Goal: Information Seeking & Learning: Learn about a topic

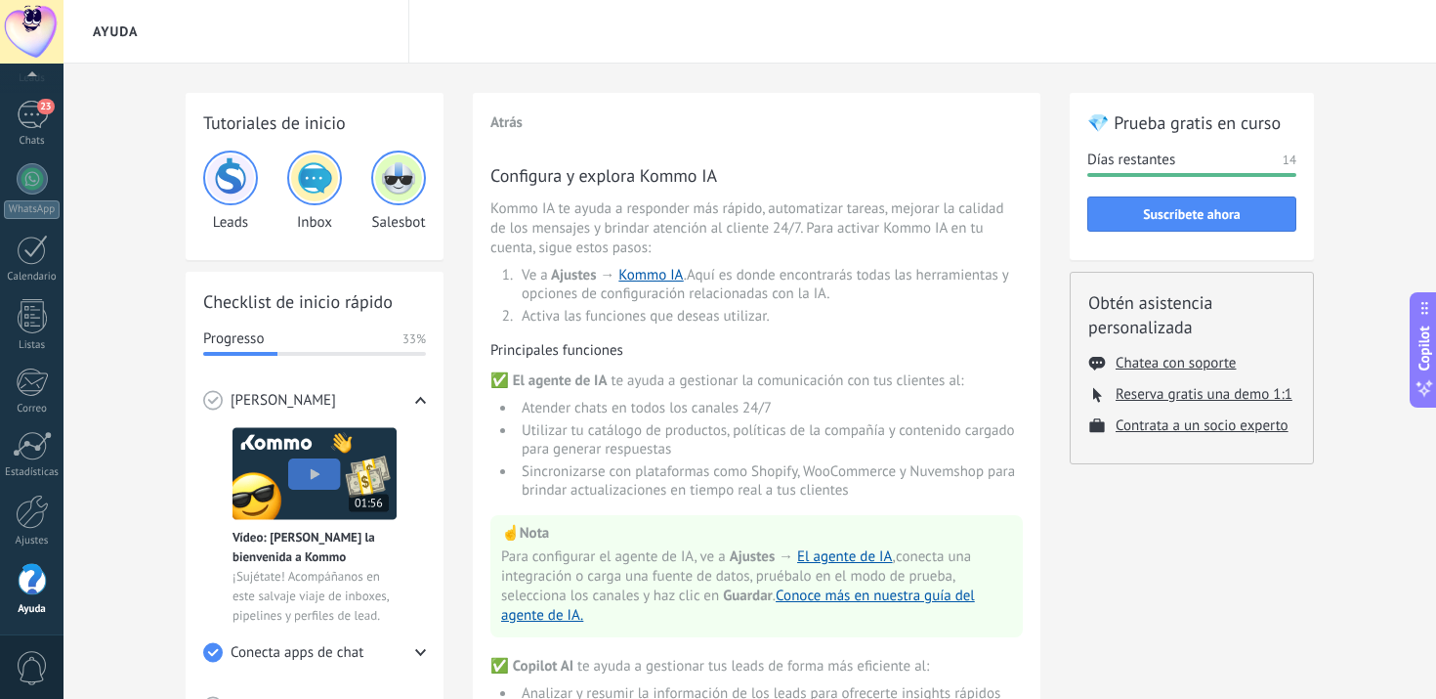
click at [24, 580] on div at bounding box center [32, 580] width 29 height 34
click at [29, 574] on div at bounding box center [32, 580] width 29 height 34
click at [322, 174] on img at bounding box center [314, 177] width 47 height 47
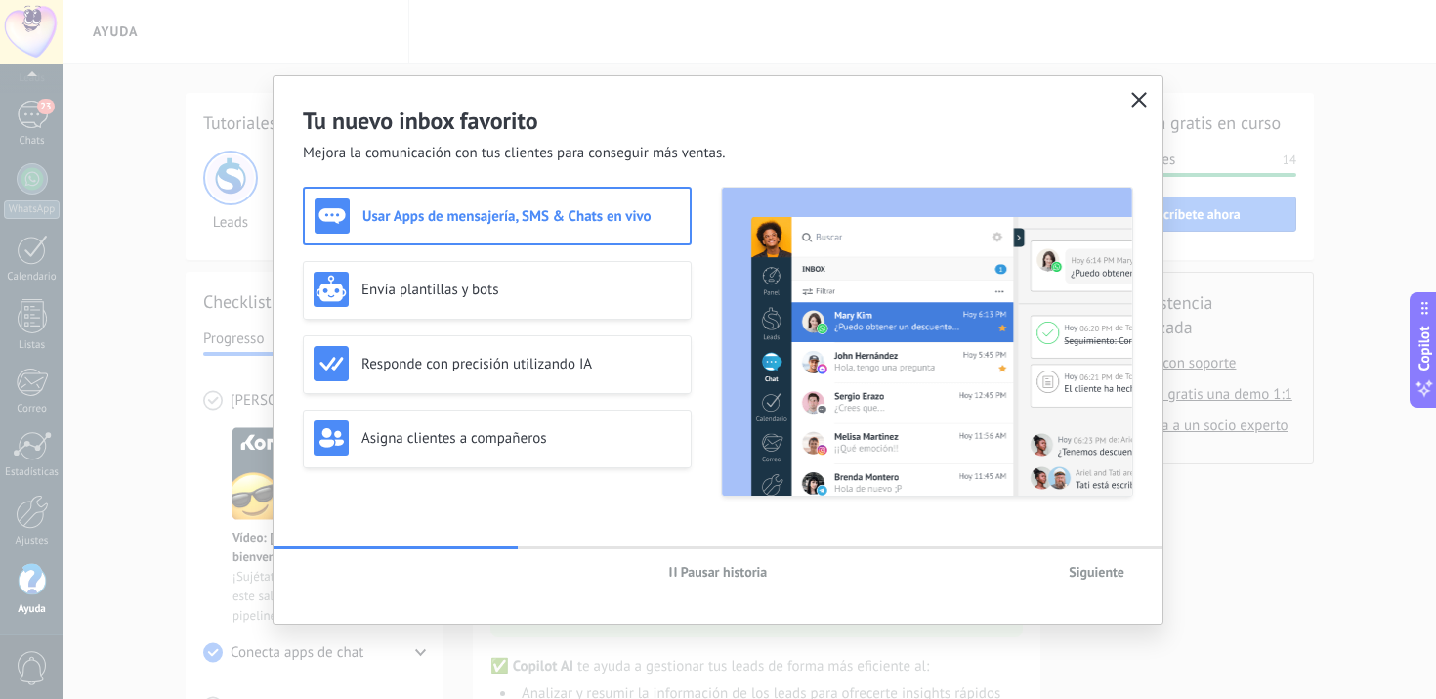
click at [1134, 101] on icon "button" at bounding box center [1139, 100] width 16 height 16
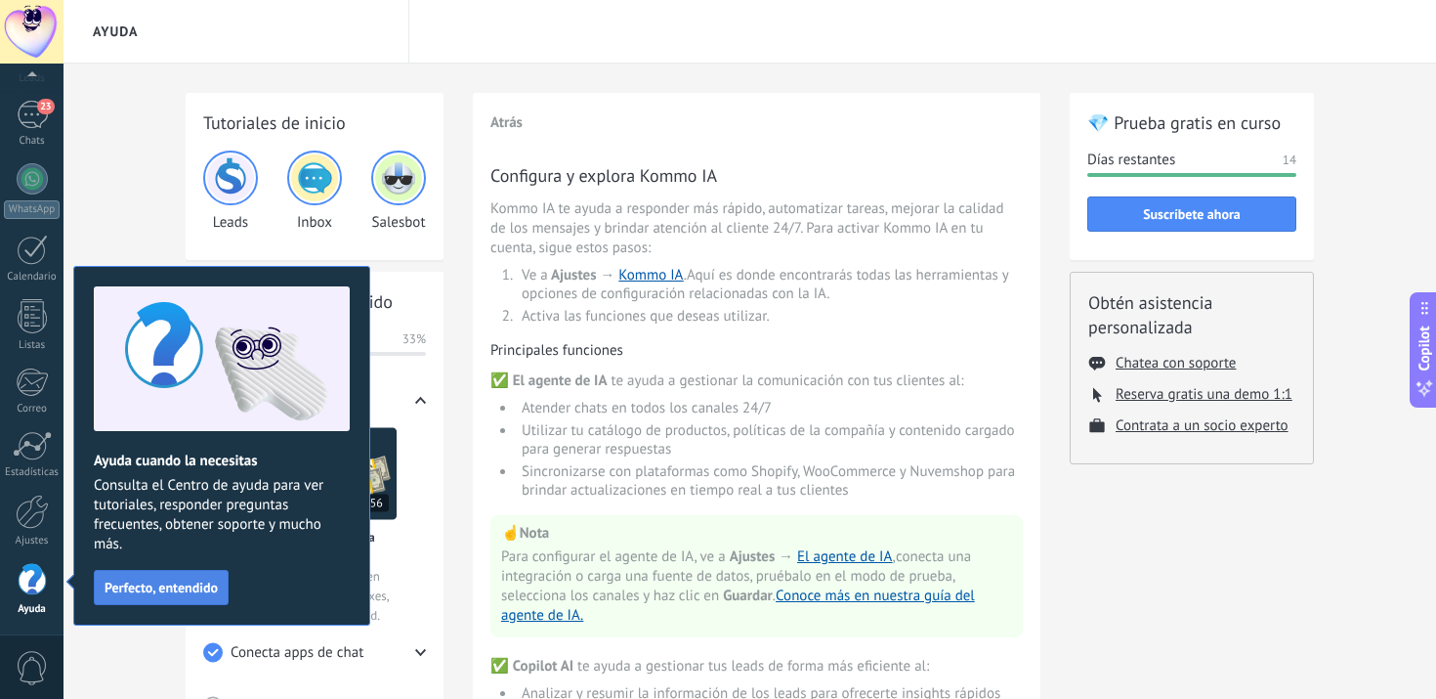
click at [185, 584] on span "Perfecto, entendido" at bounding box center [161, 587] width 113 height 14
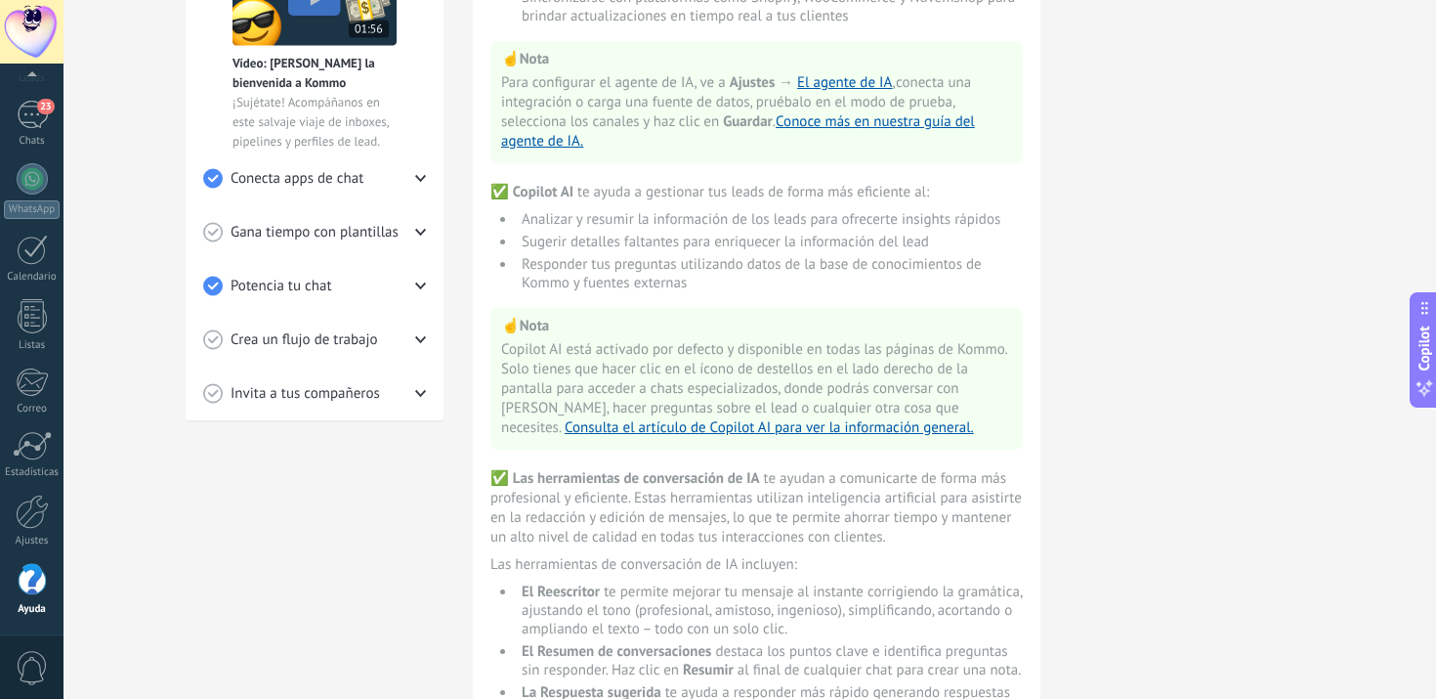
scroll to position [458, 0]
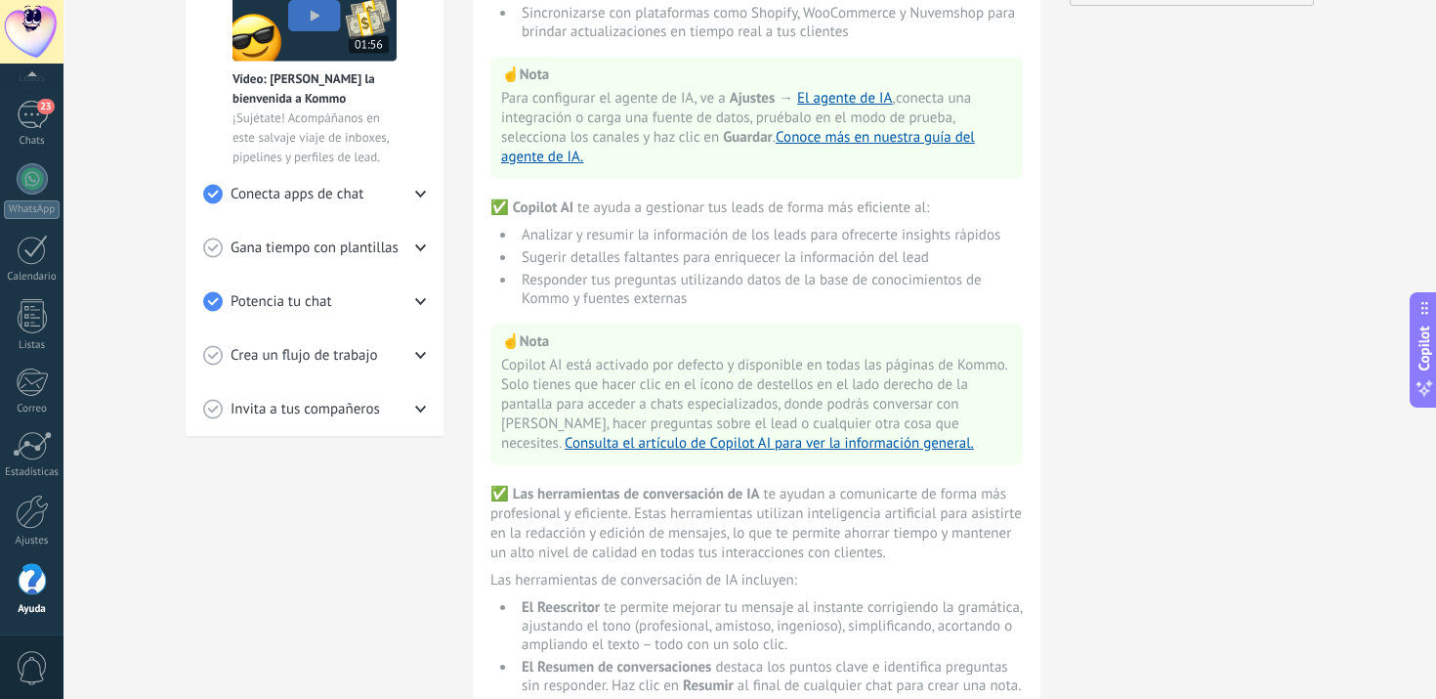
click at [30, 586] on div at bounding box center [32, 580] width 29 height 34
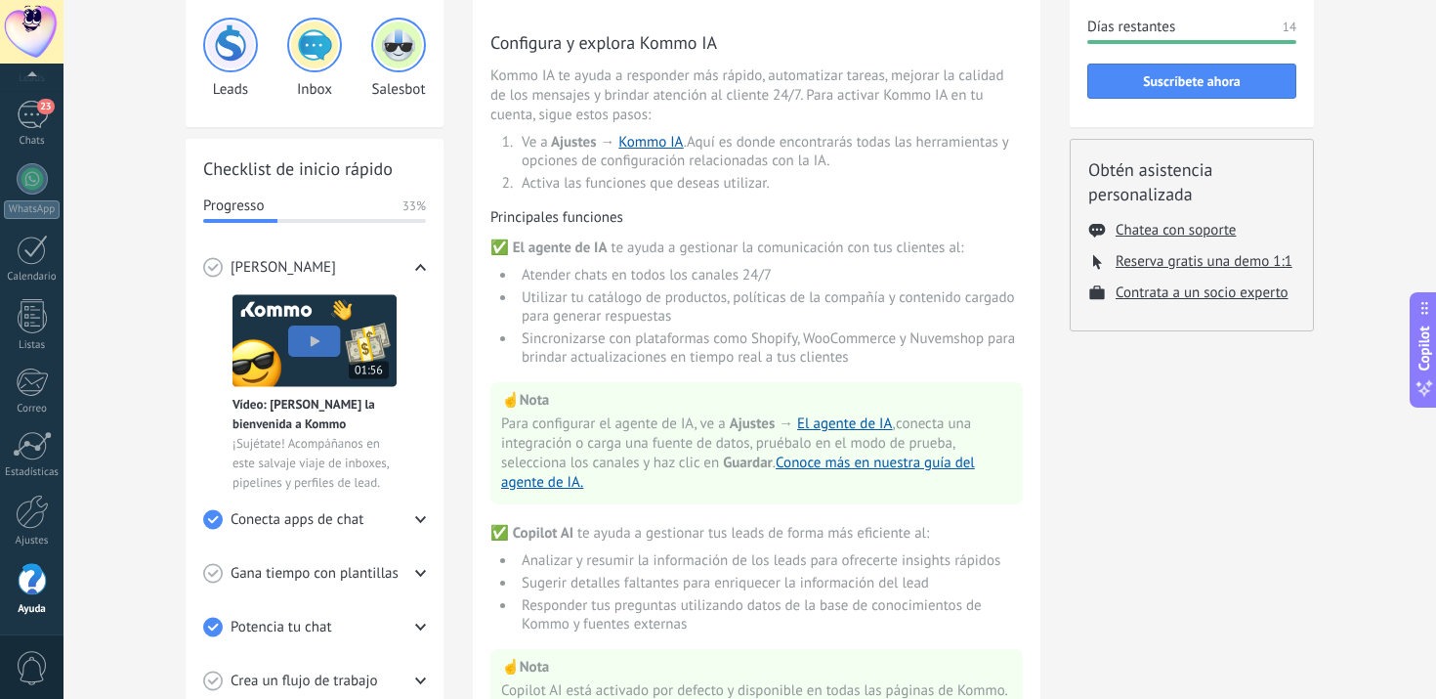
scroll to position [0, 0]
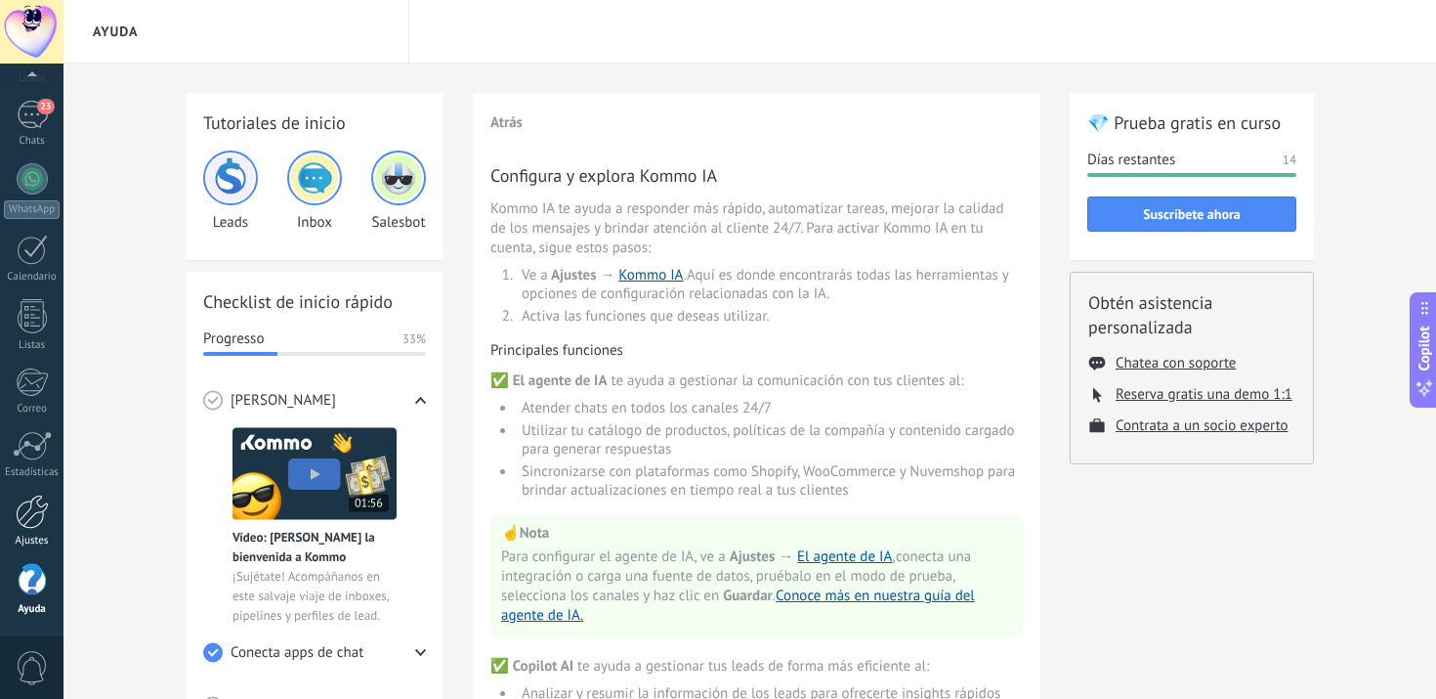
click at [26, 513] on div at bounding box center [32, 511] width 33 height 34
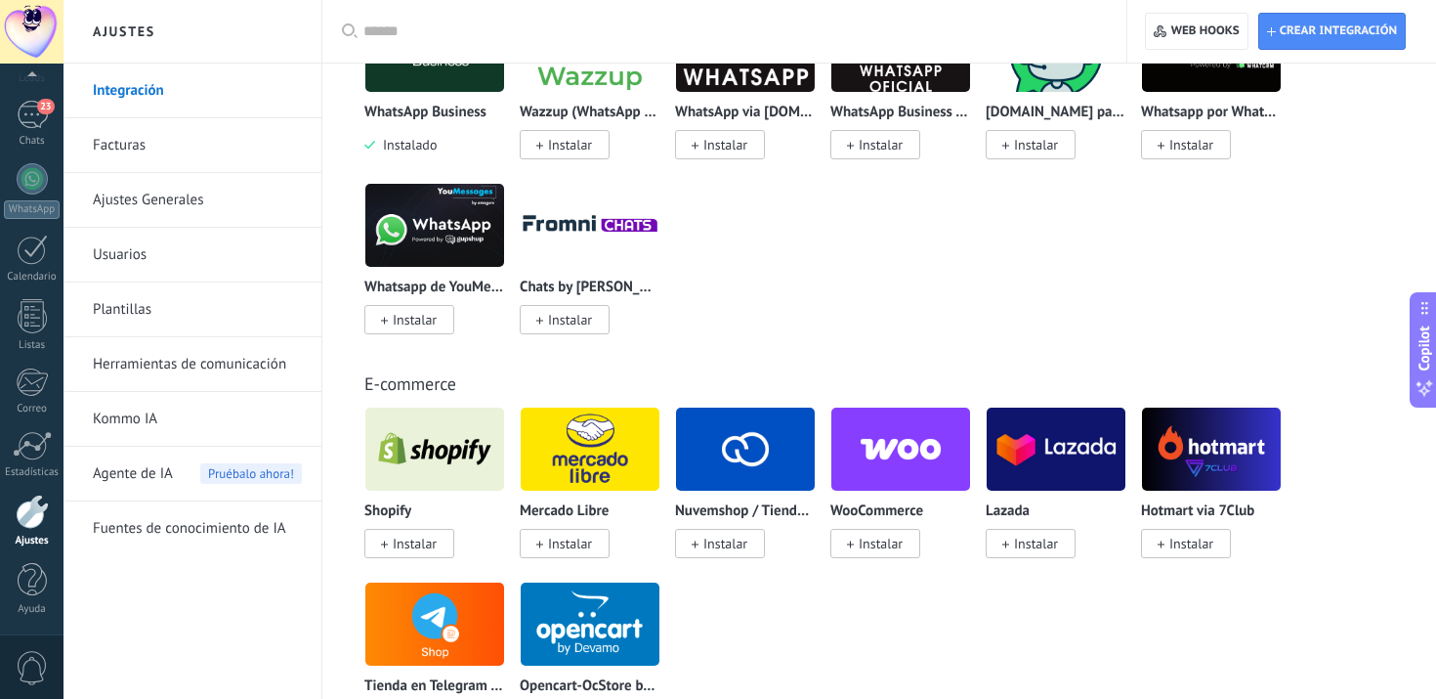
scroll to position [877, 0]
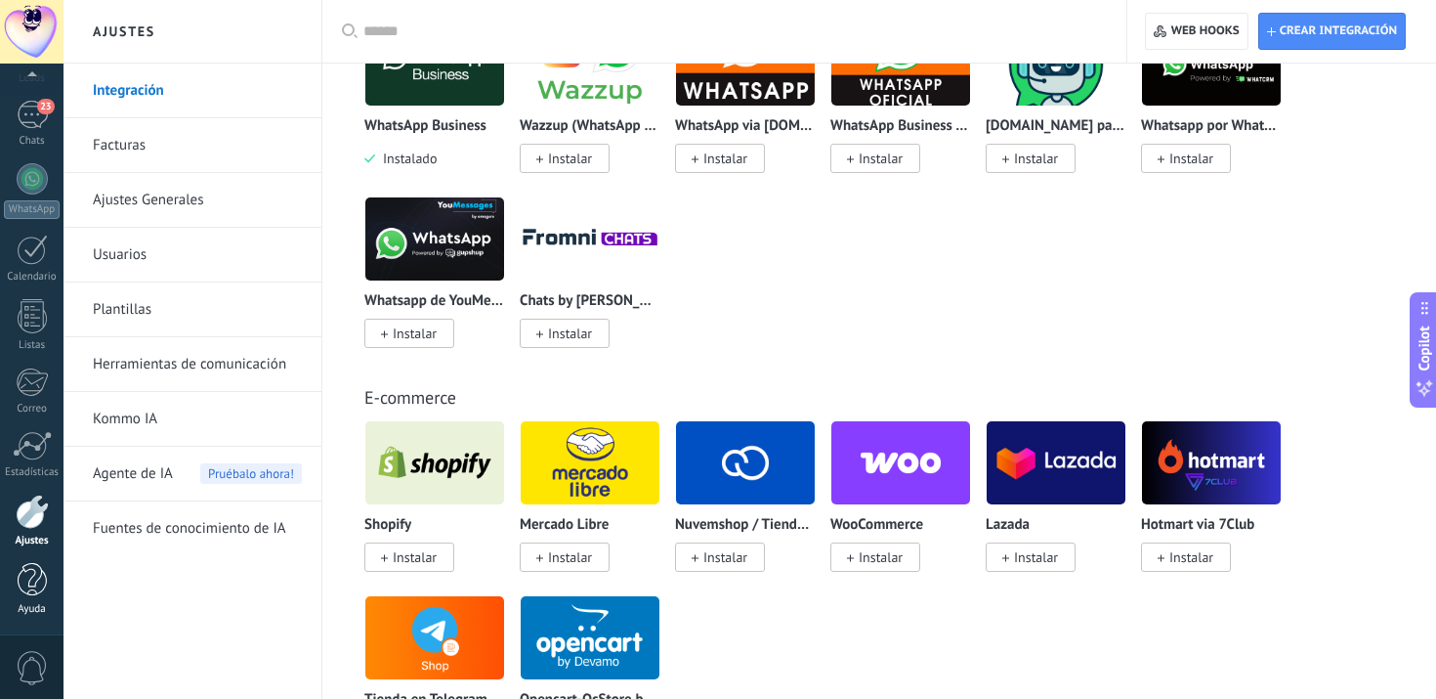
click at [27, 591] on div at bounding box center [32, 580] width 29 height 34
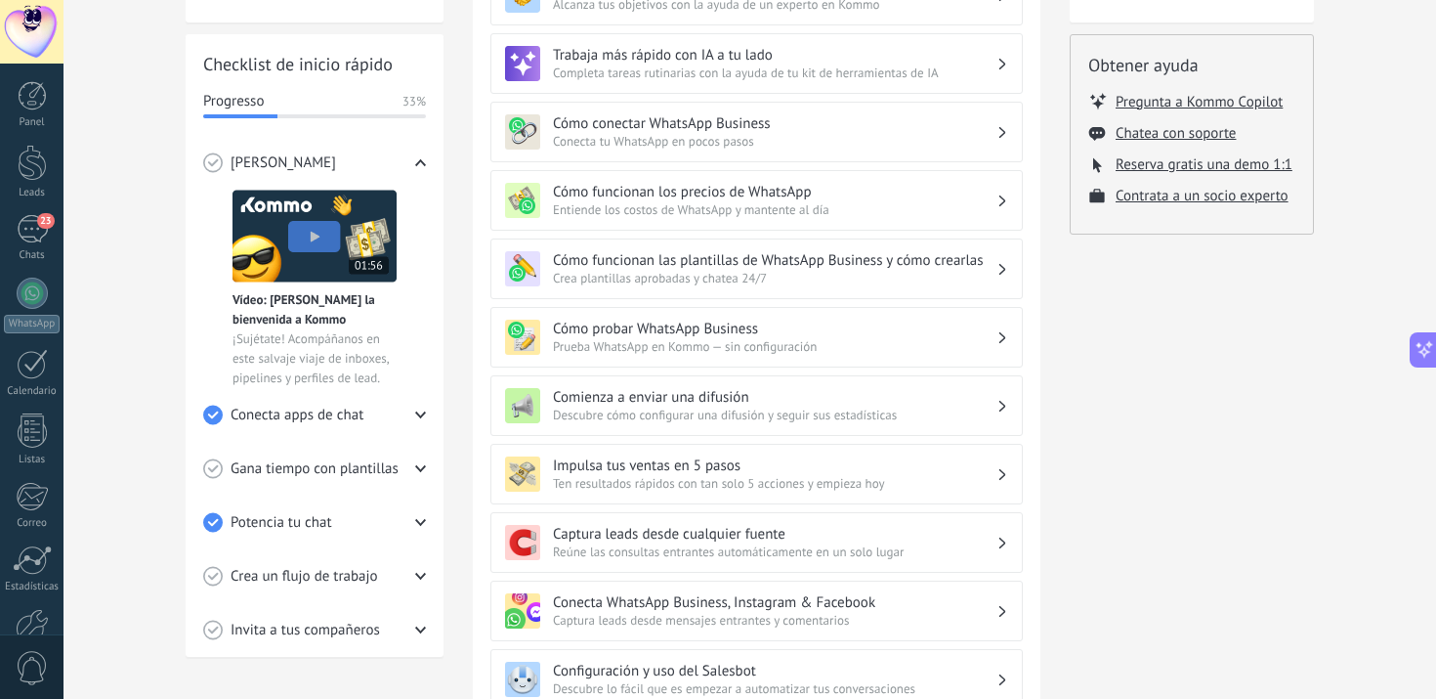
scroll to position [256, 0]
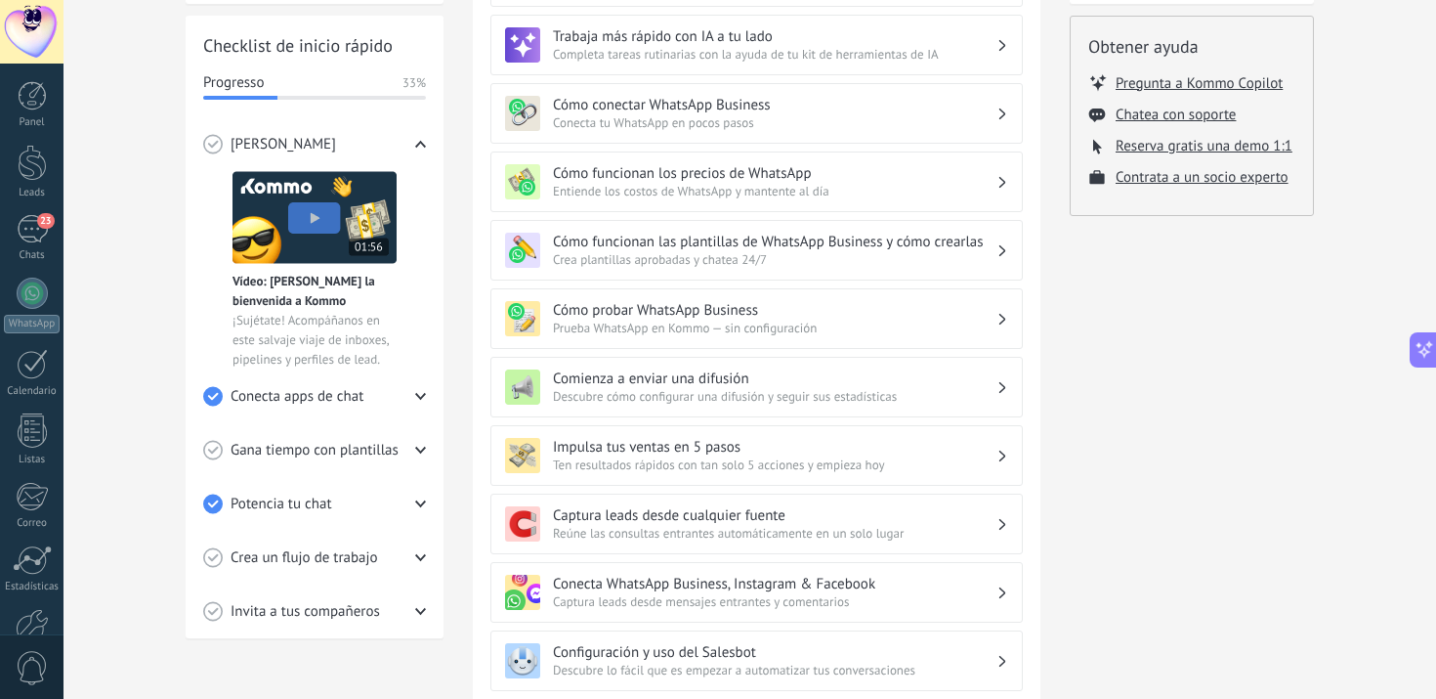
click at [667, 381] on h3 "Comienza a enviar una difusión" at bounding box center [775, 378] width 444 height 19
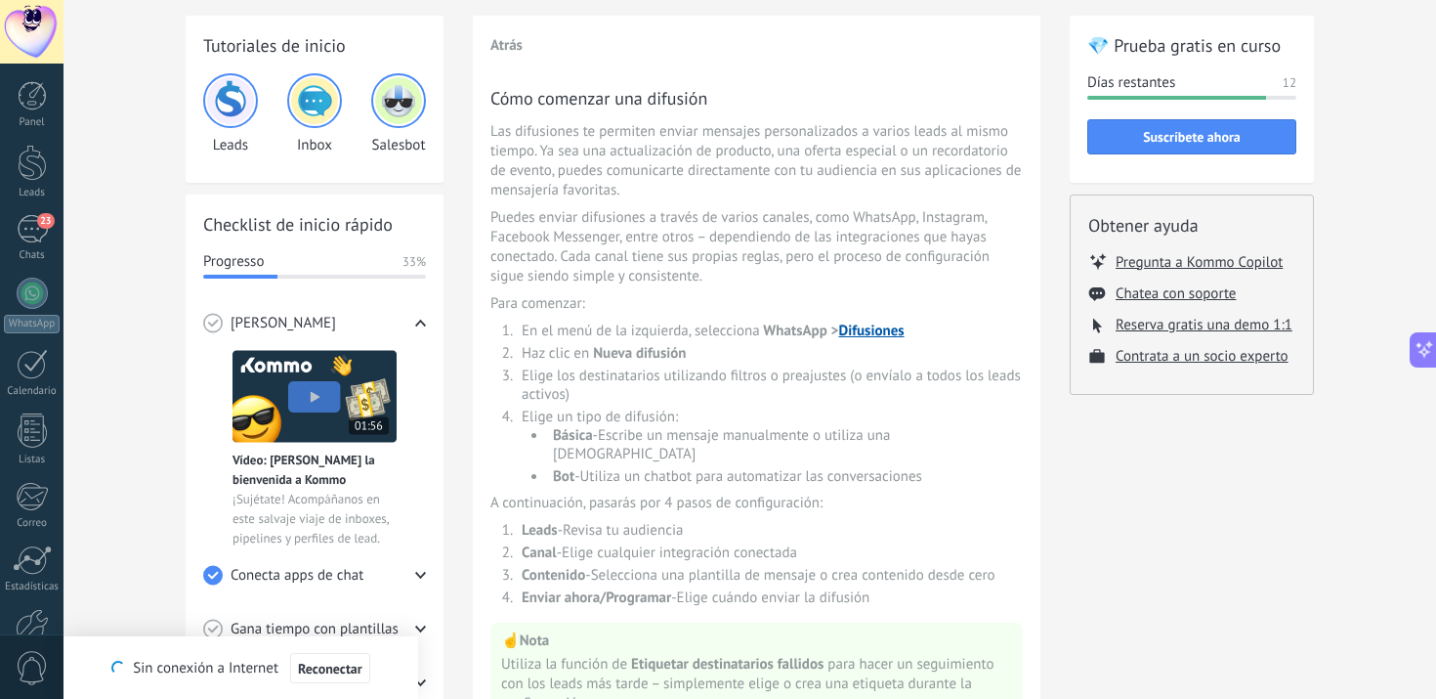
scroll to position [433, 0]
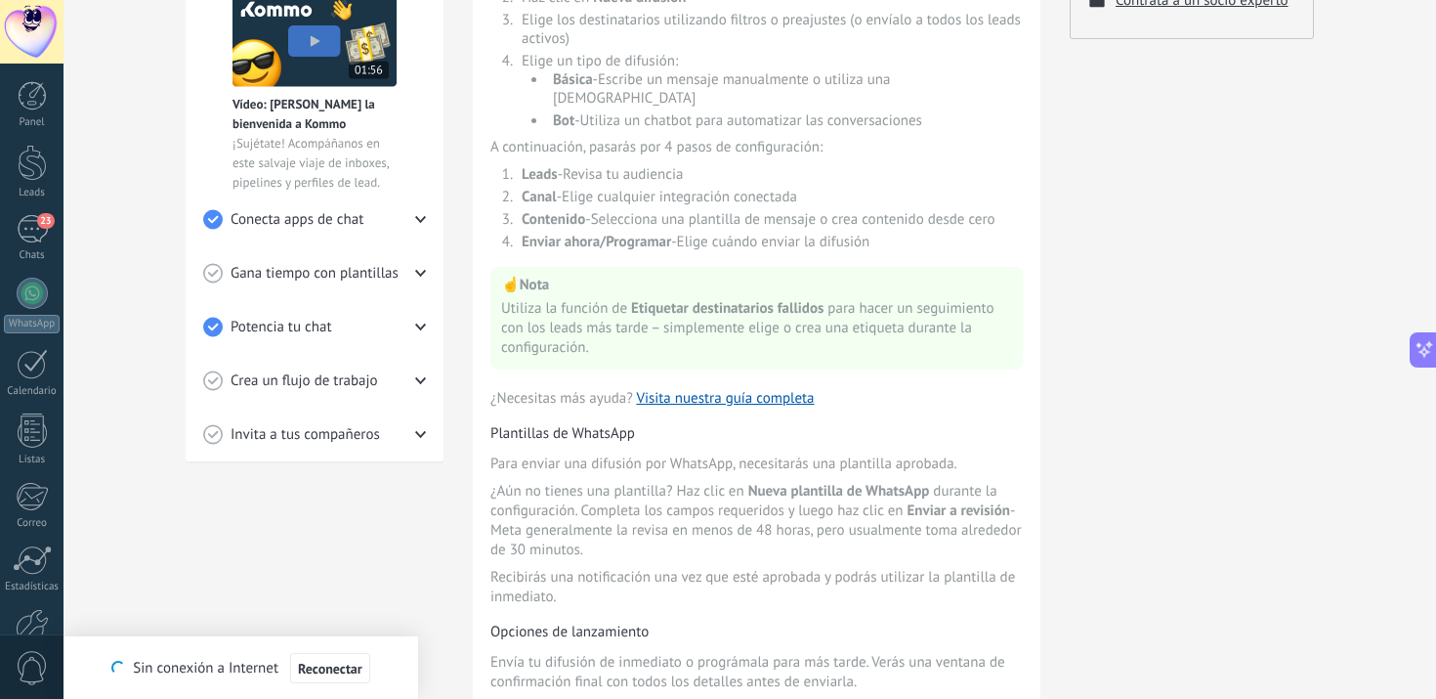
click at [416, 272] on icon at bounding box center [420, 273] width 11 height 11
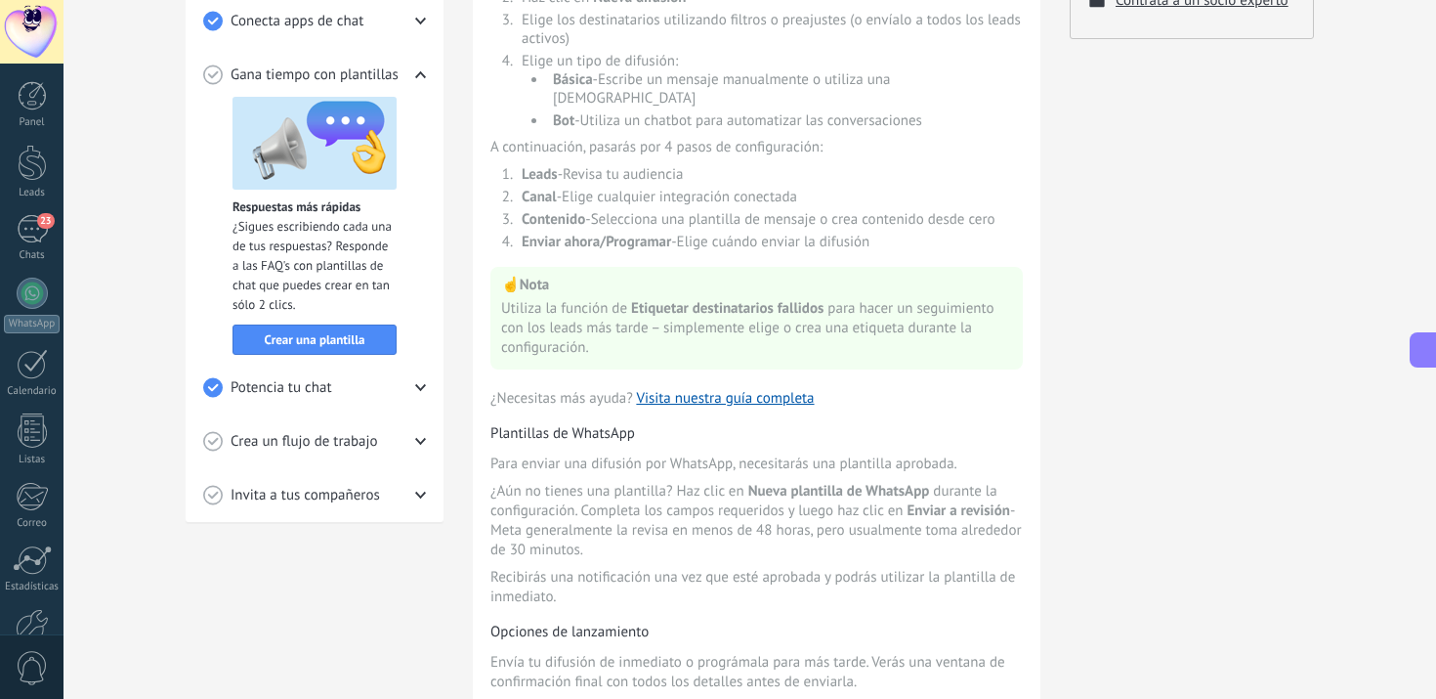
click at [411, 431] on div "Crea un flujo de trabajo" at bounding box center [314, 441] width 223 height 54
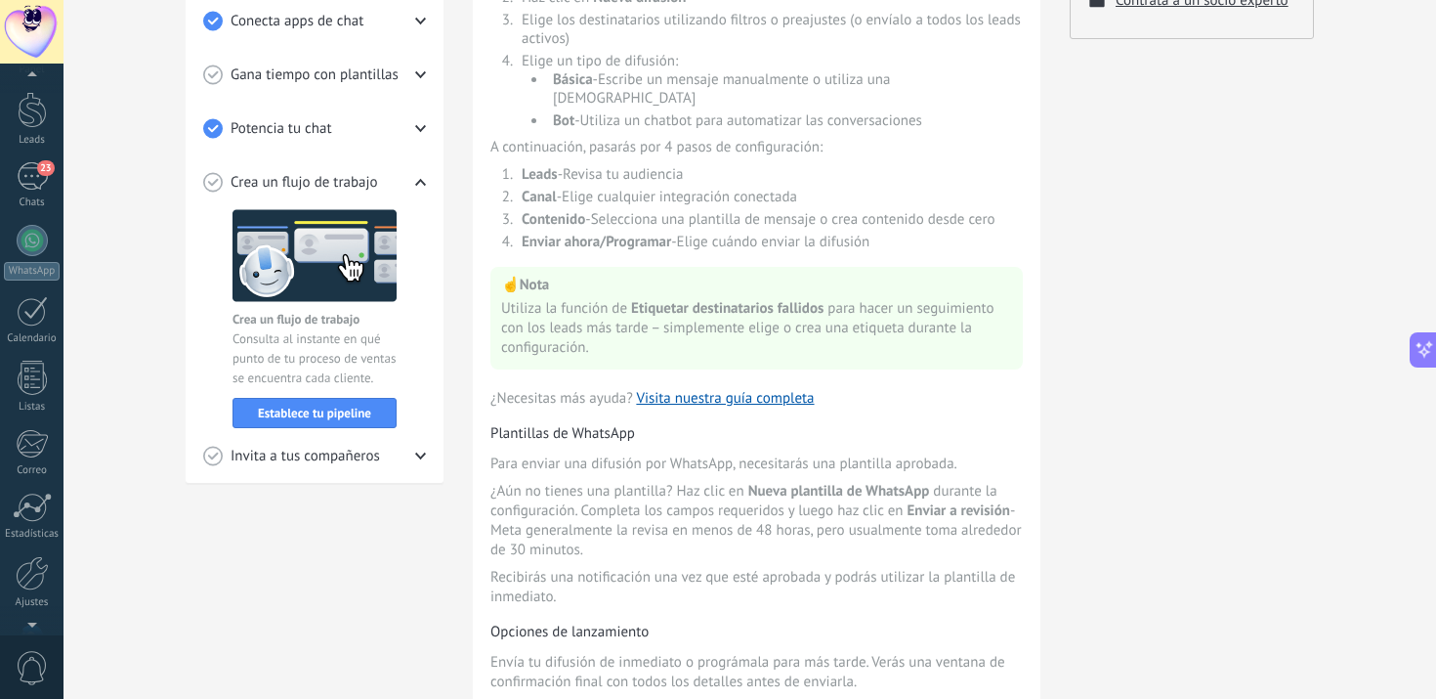
scroll to position [114, 0]
click at [21, 128] on div "23" at bounding box center [32, 115] width 31 height 28
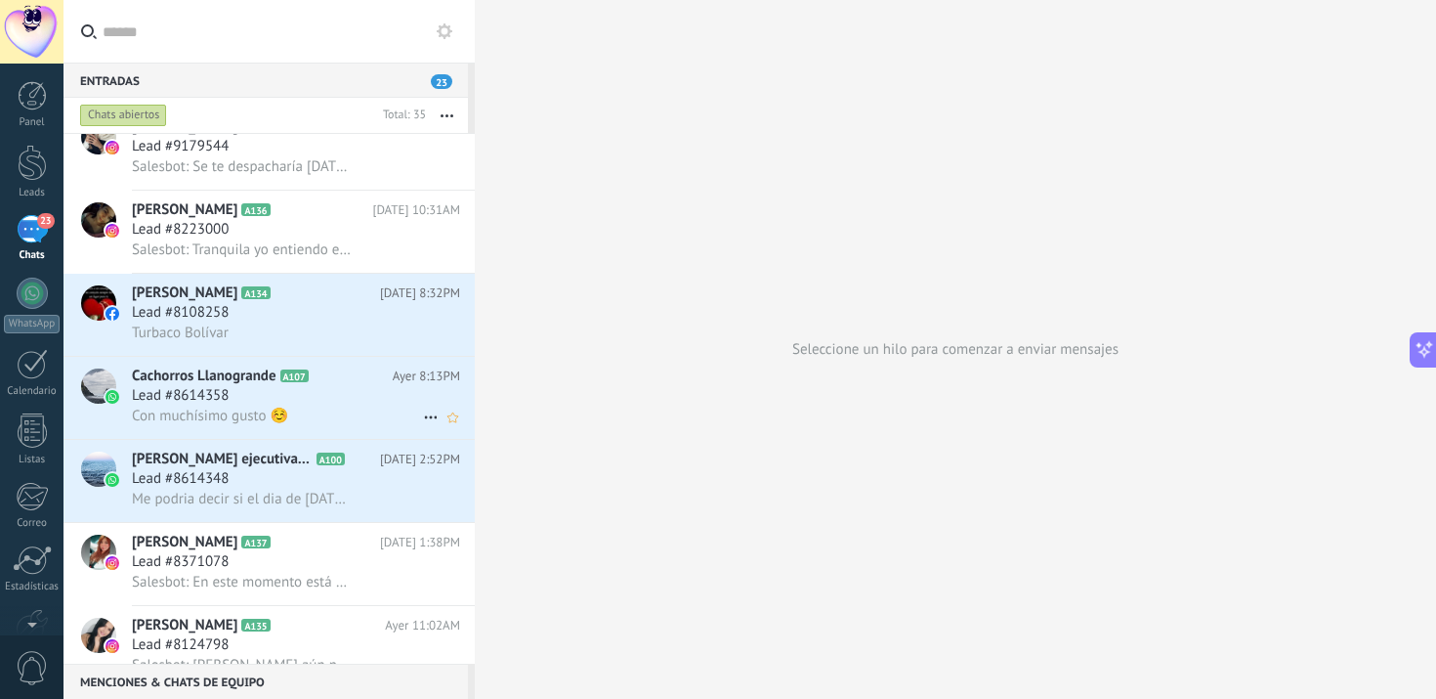
scroll to position [194, 0]
click at [36, 299] on div at bounding box center [32, 292] width 31 height 31
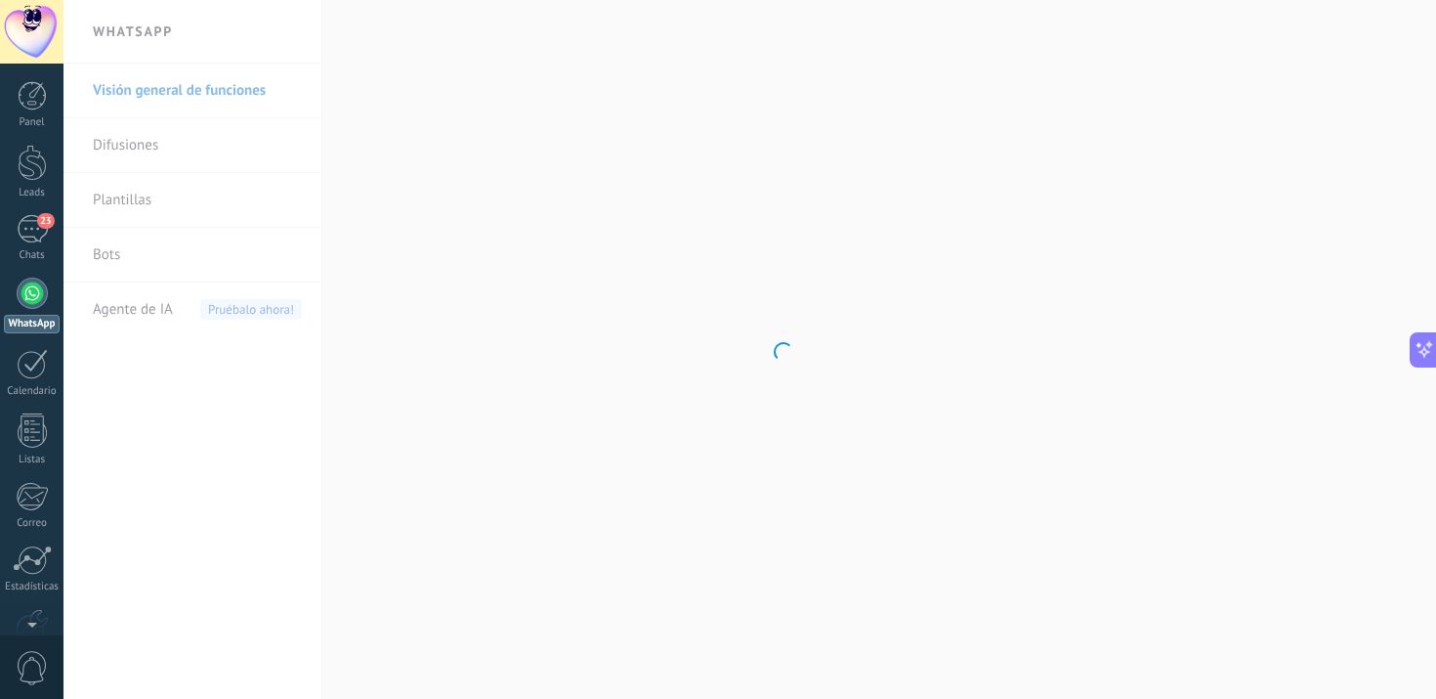
click at [145, 137] on body ".abecls-1,.abecls-2{fill-rule:evenodd}.abecls-2{fill:#fff} .abhcls-1{fill:none}…" at bounding box center [718, 349] width 1436 height 699
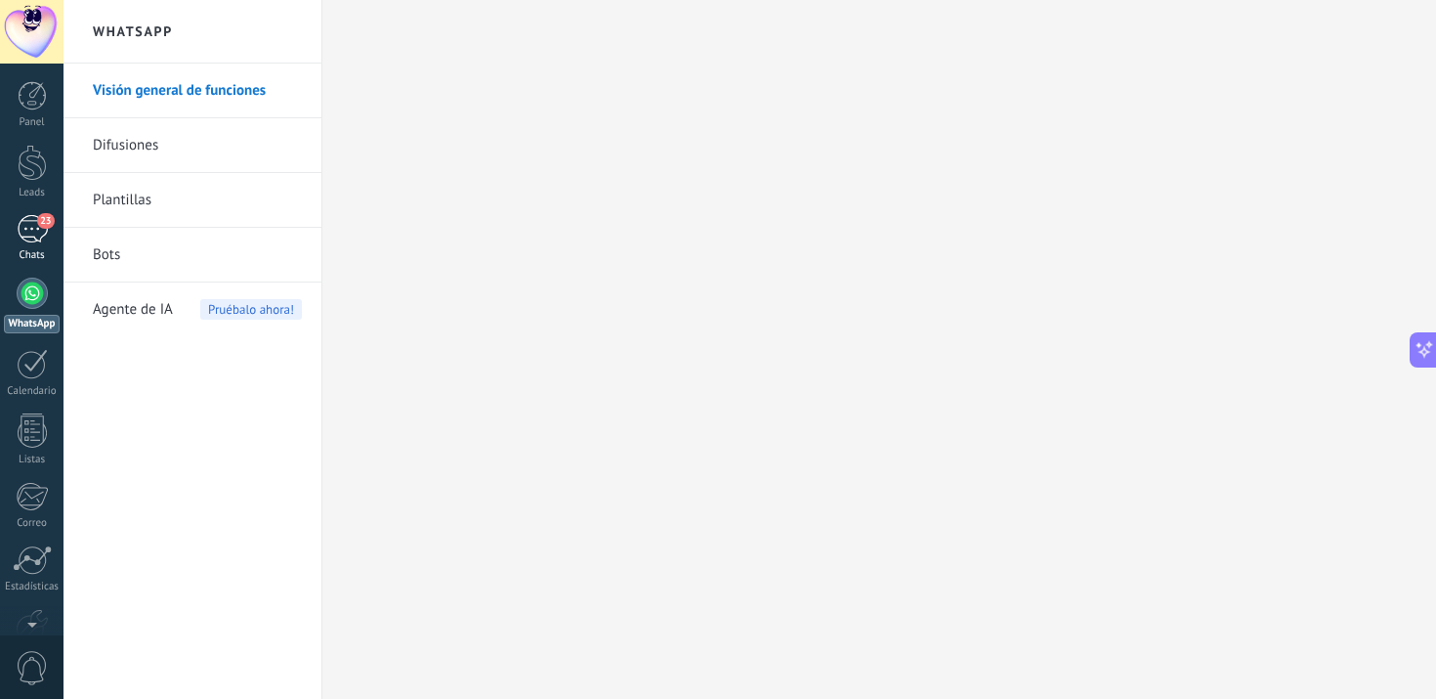
click at [26, 228] on div "23" at bounding box center [32, 229] width 31 height 28
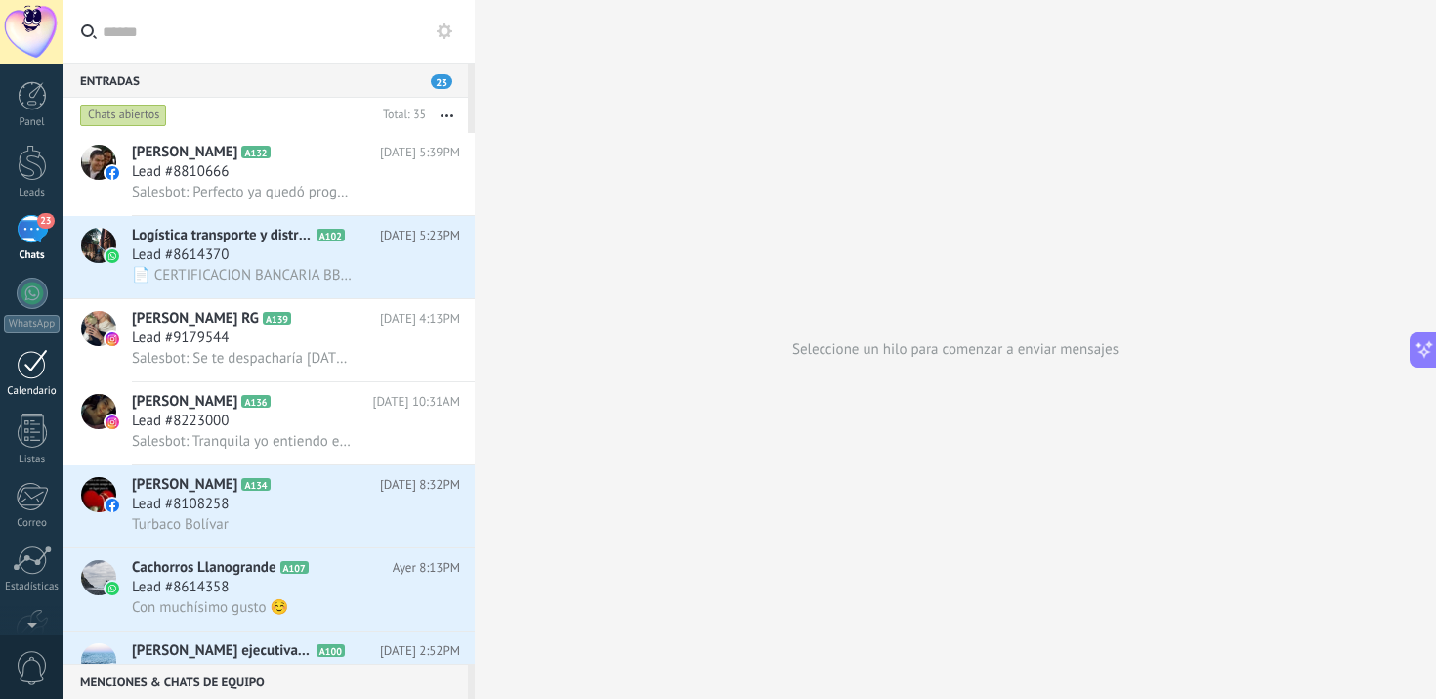
click at [34, 365] on div at bounding box center [32, 364] width 31 height 30
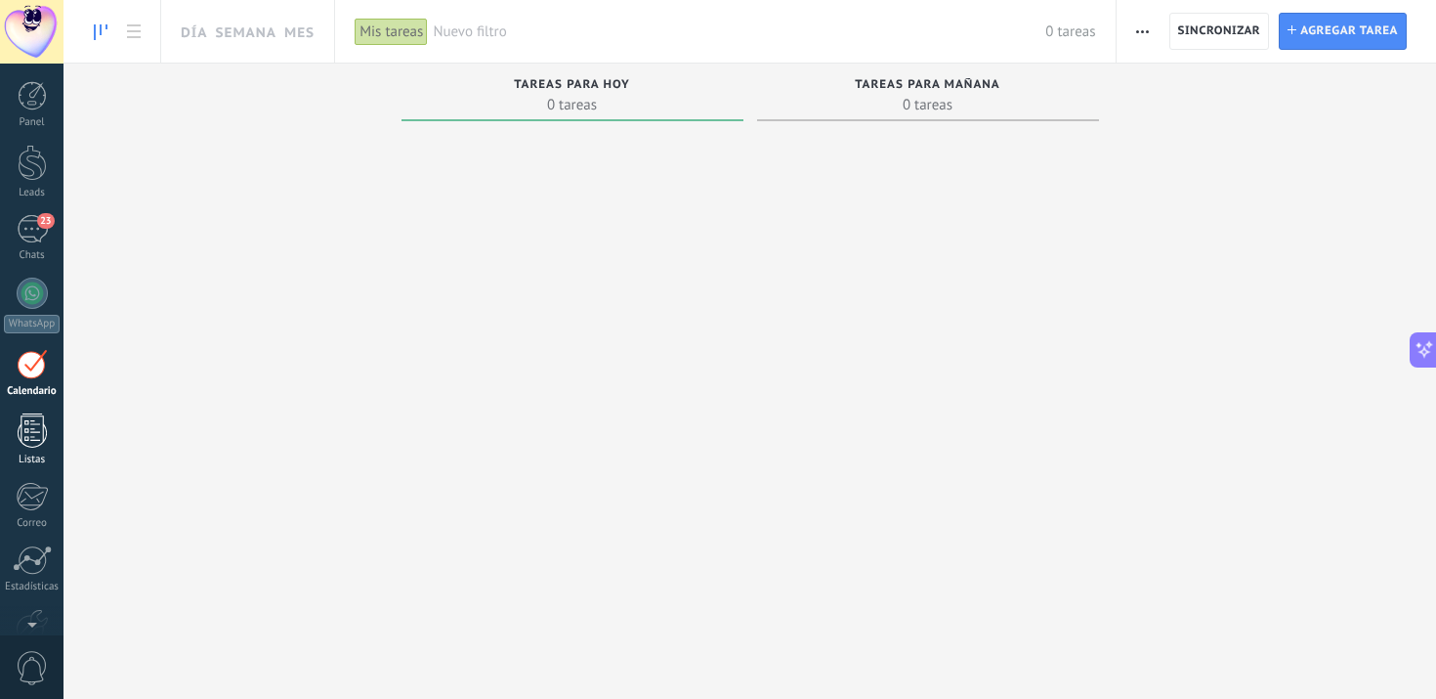
click at [33, 428] on div at bounding box center [32, 430] width 29 height 34
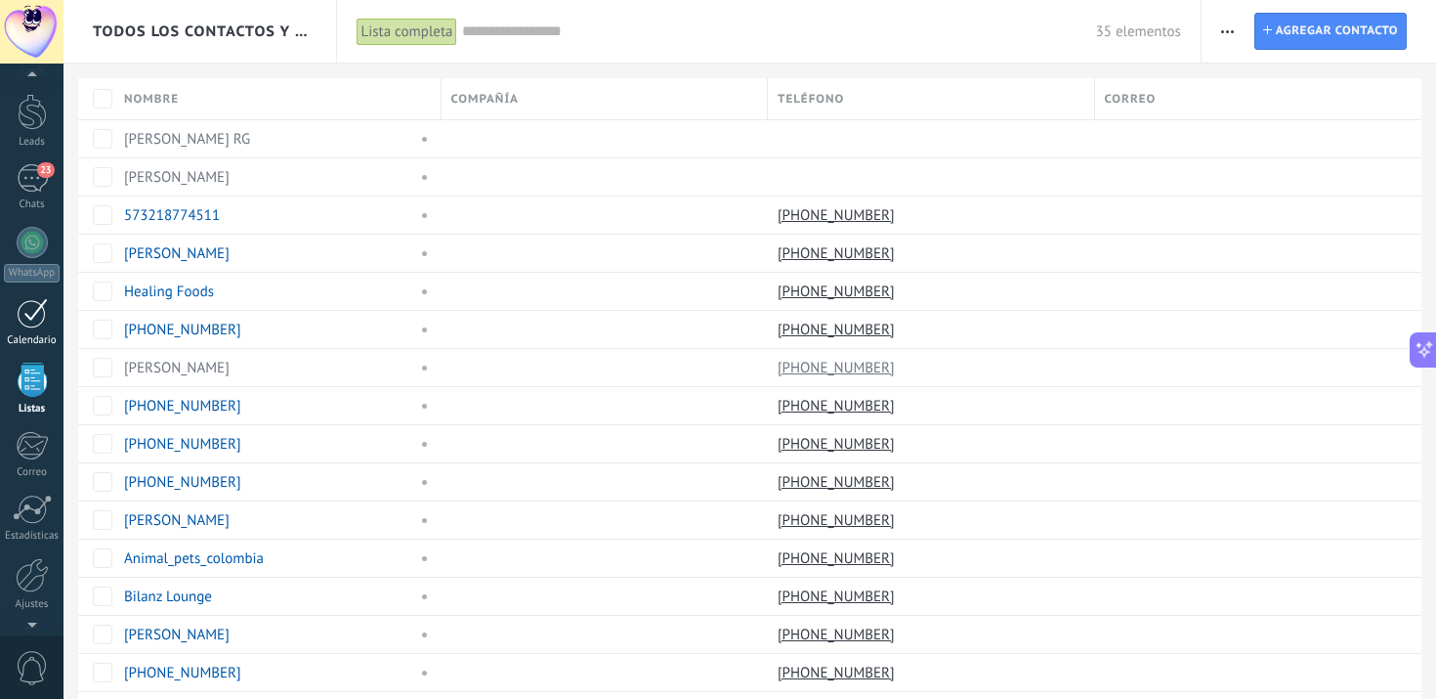
click at [35, 316] on div at bounding box center [32, 313] width 31 height 30
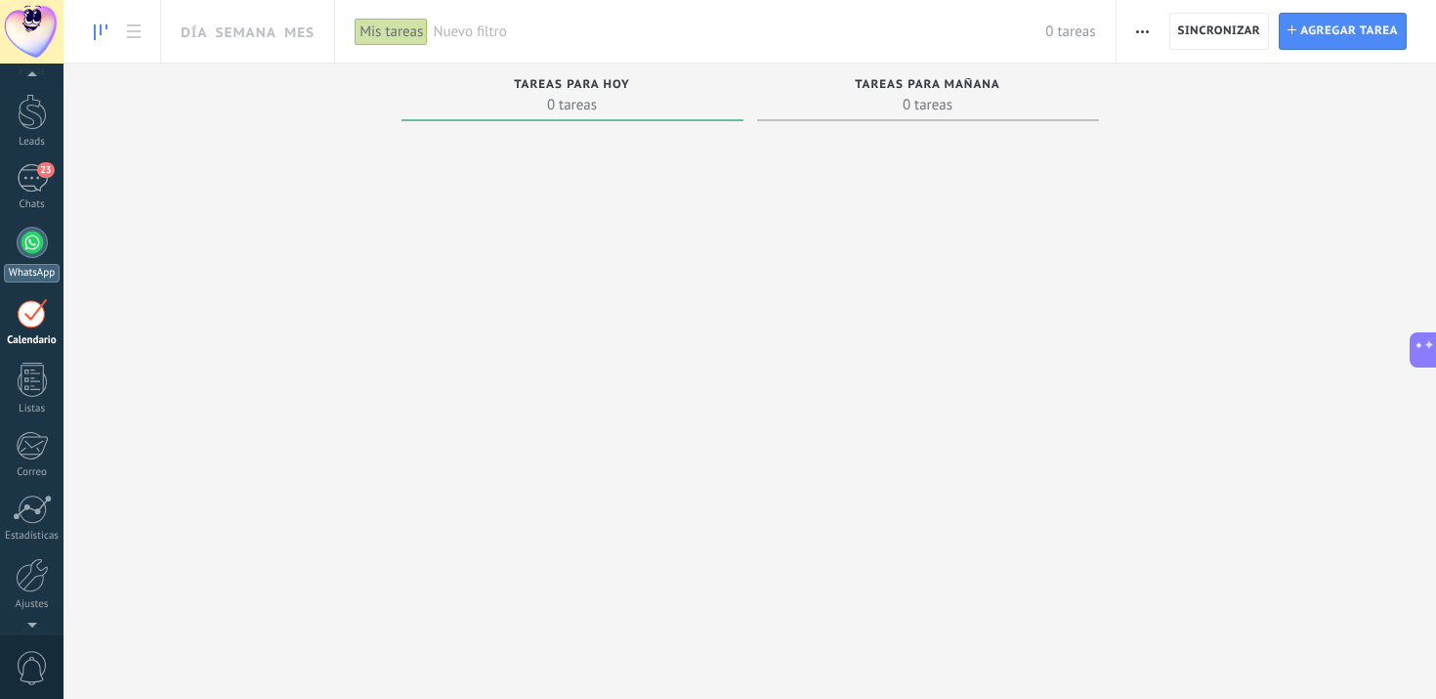
click at [32, 239] on div at bounding box center [32, 242] width 31 height 31
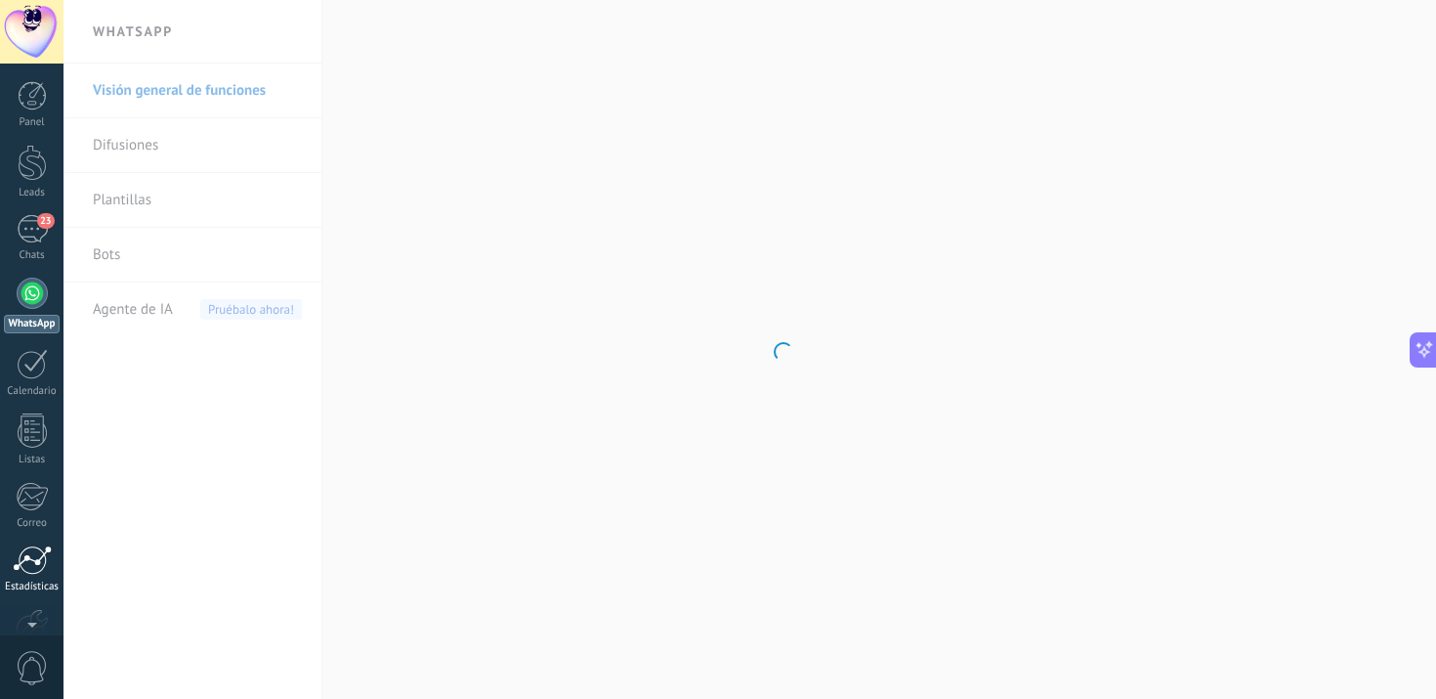
scroll to position [114, 0]
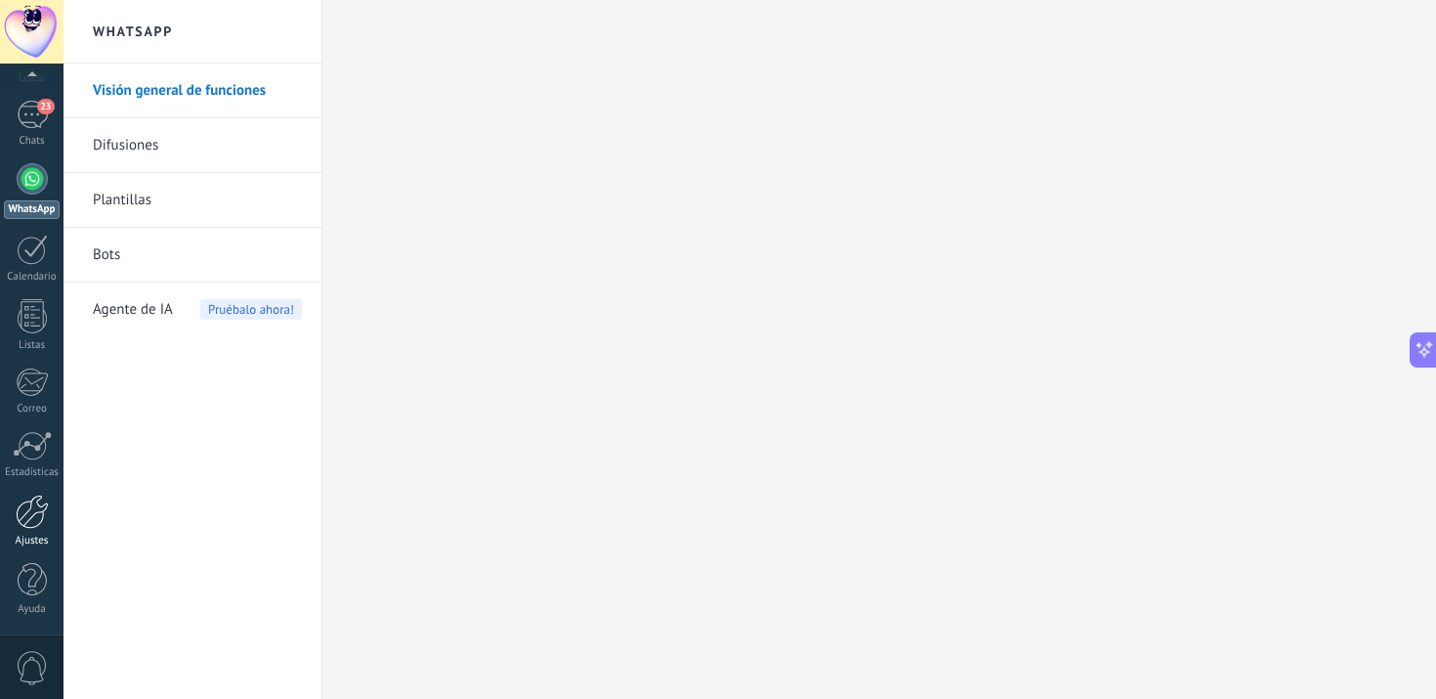
click at [34, 530] on link "Ajustes" at bounding box center [32, 520] width 64 height 53
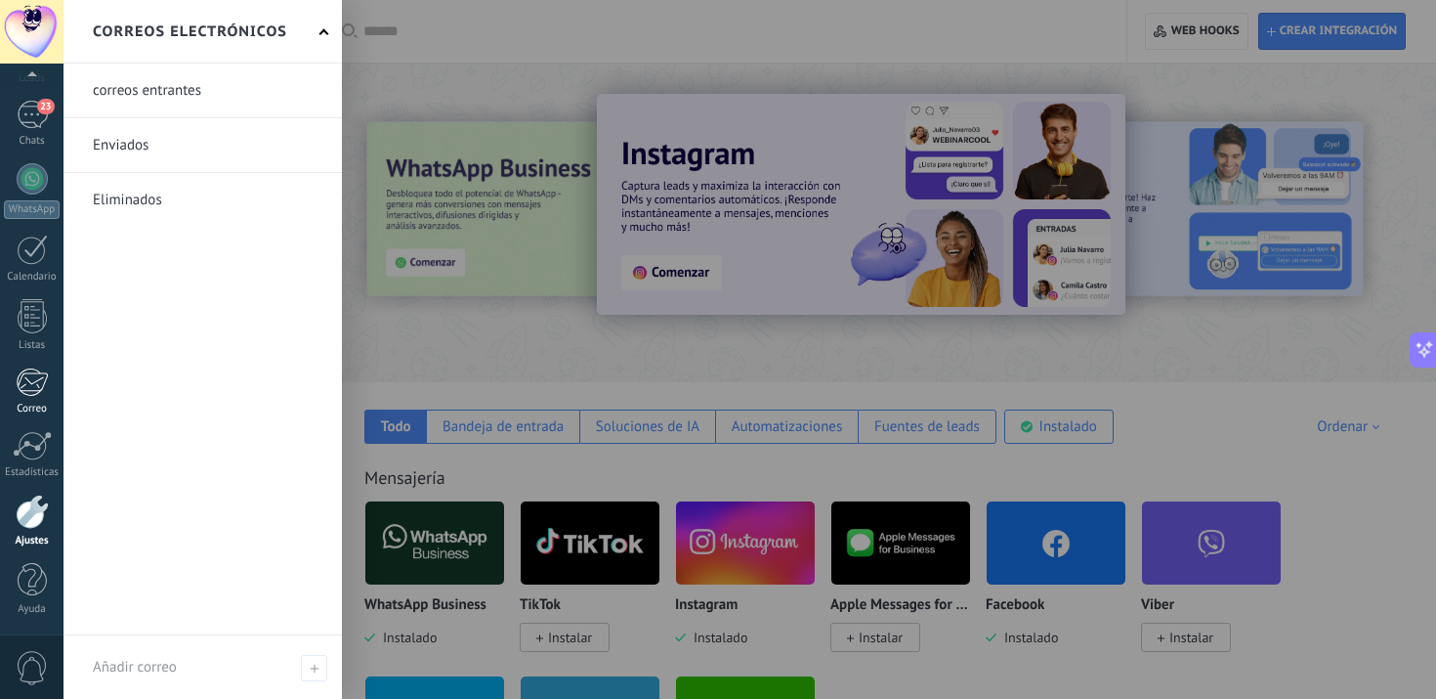
click at [37, 387] on div at bounding box center [32, 381] width 32 height 29
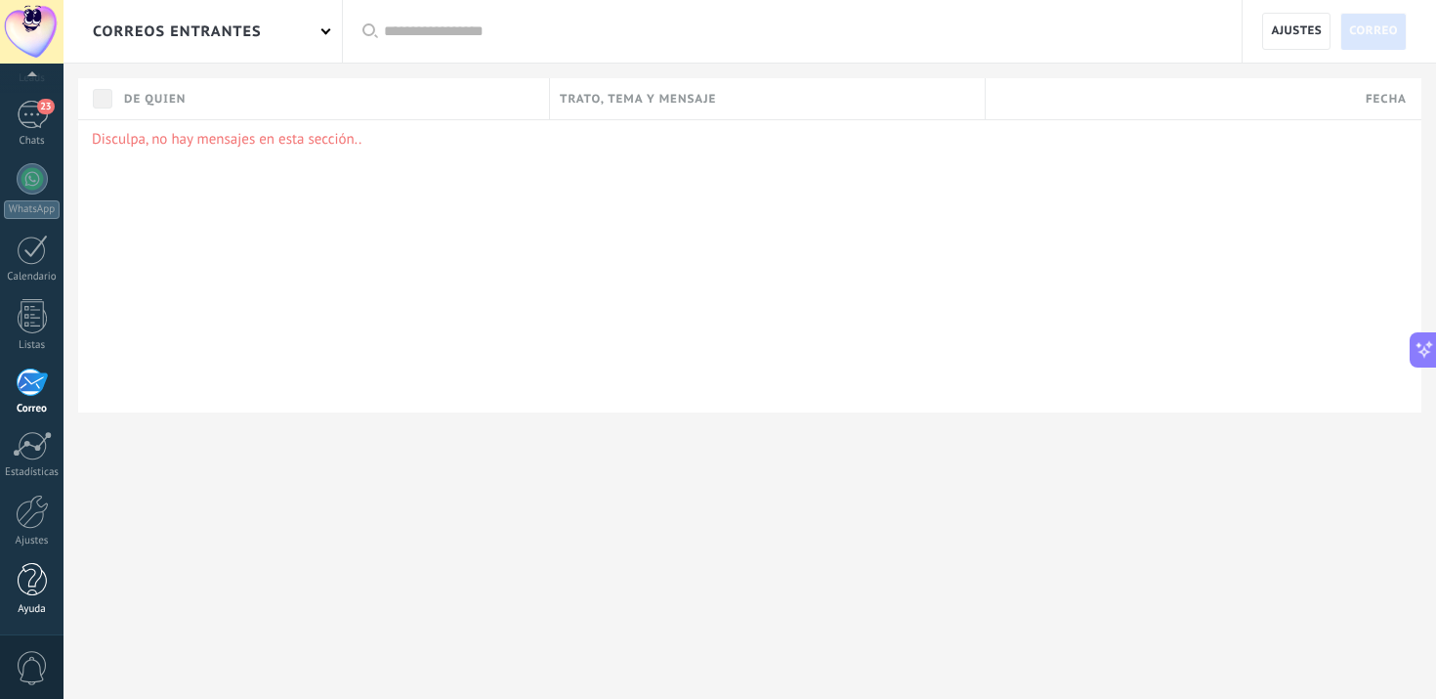
click at [30, 576] on div at bounding box center [32, 580] width 29 height 34
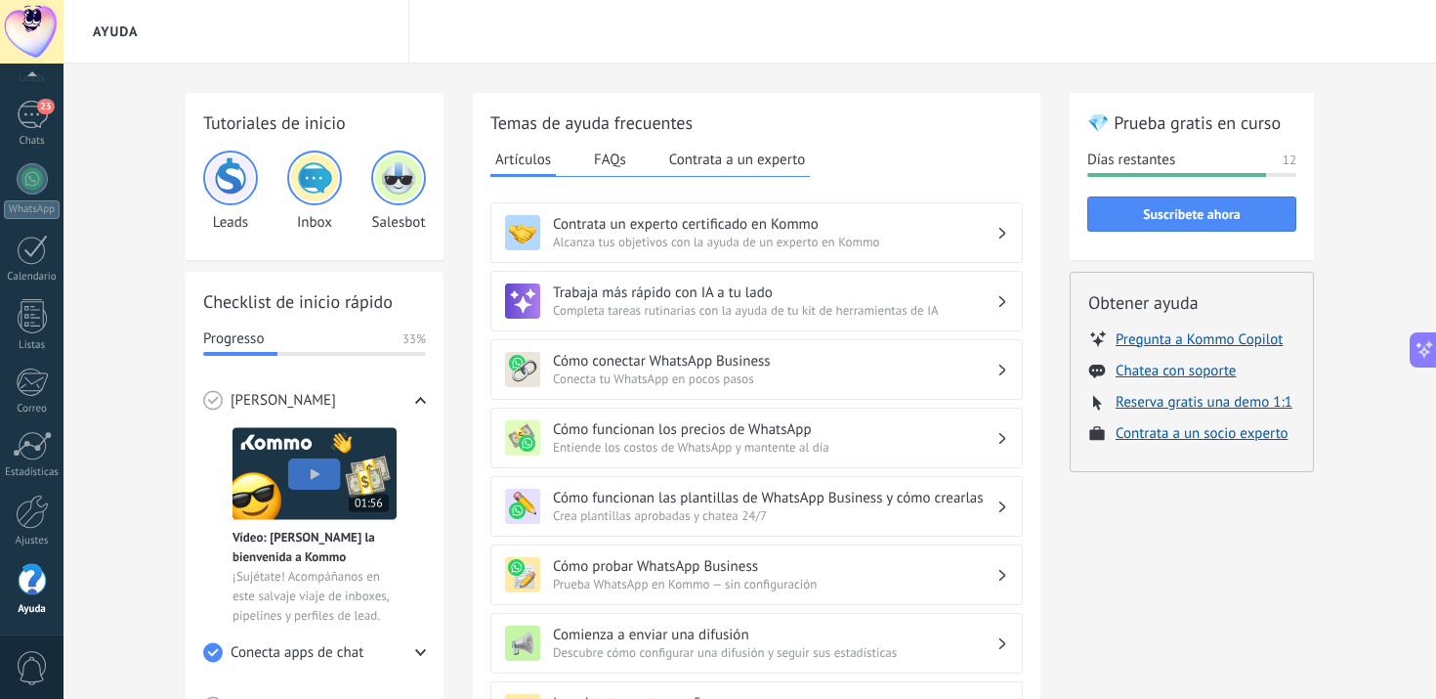
click at [221, 195] on img at bounding box center [230, 177] width 47 height 47
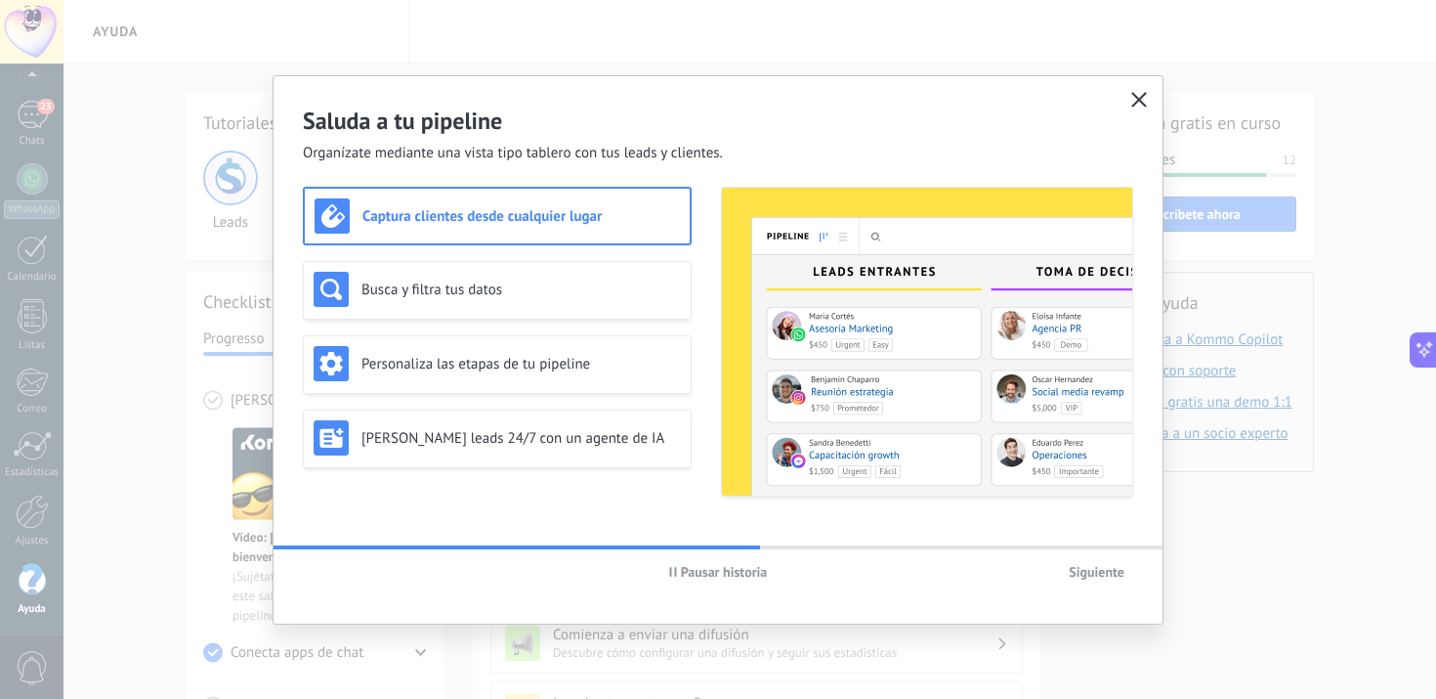
click at [1136, 97] on use "button" at bounding box center [1139, 99] width 15 height 15
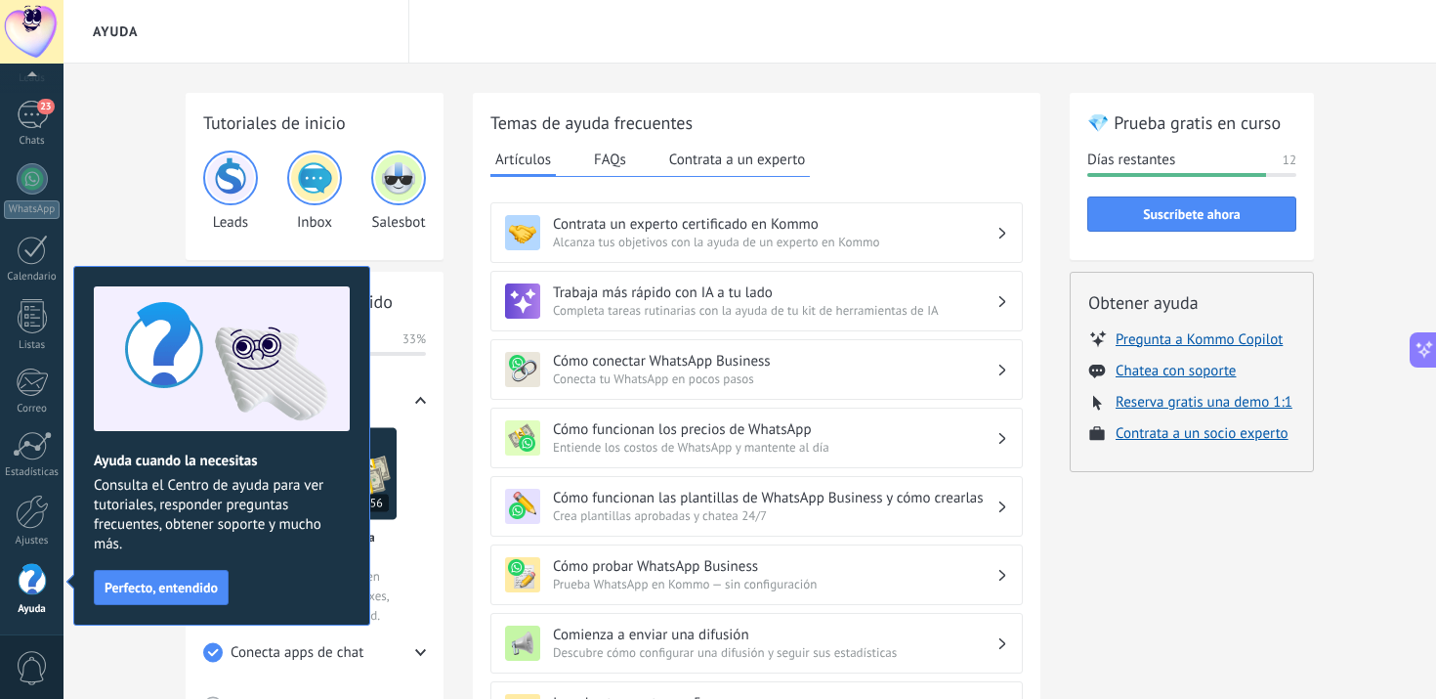
click at [316, 185] on img at bounding box center [314, 177] width 47 height 47
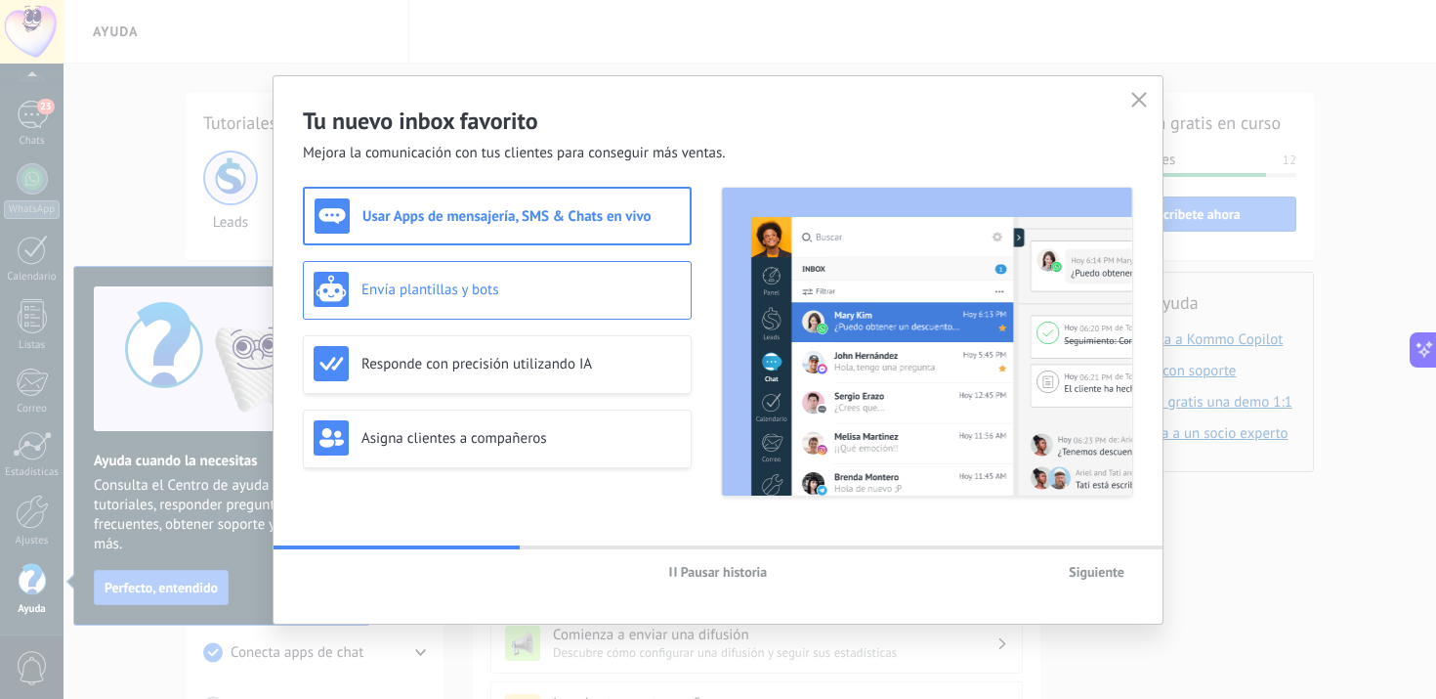
click at [607, 305] on div "Envía plantillas y bots" at bounding box center [497, 289] width 367 height 35
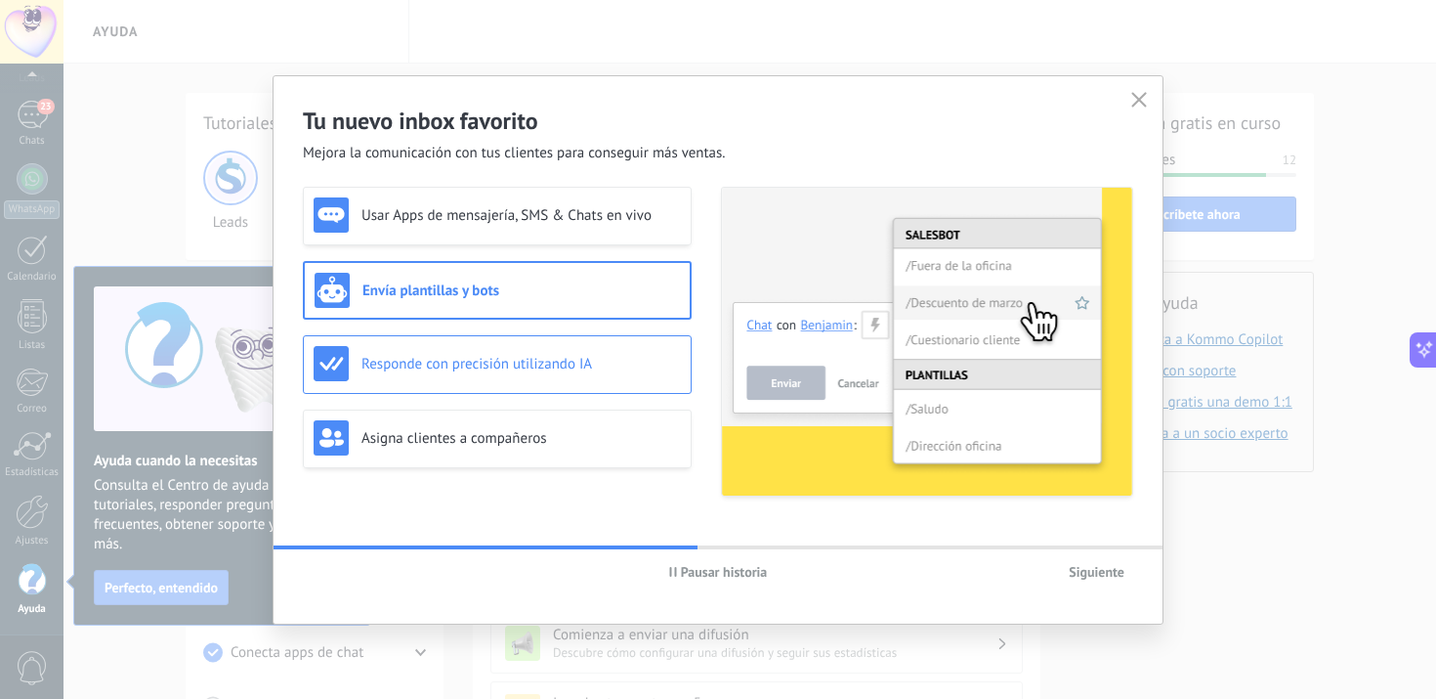
click at [629, 379] on div "Responde con precisión utilizando IA" at bounding box center [497, 363] width 367 height 35
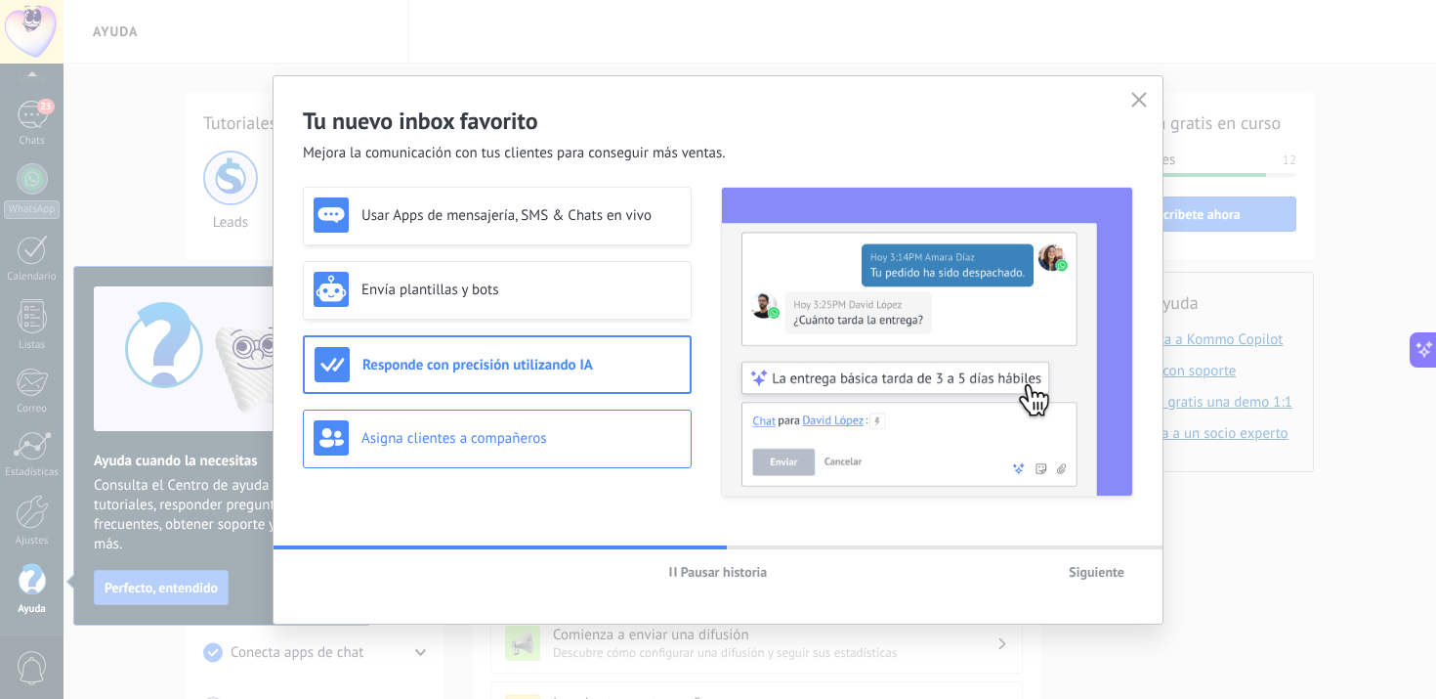
click at [619, 444] on h3 "Asigna clientes a compañeros" at bounding box center [520, 438] width 319 height 19
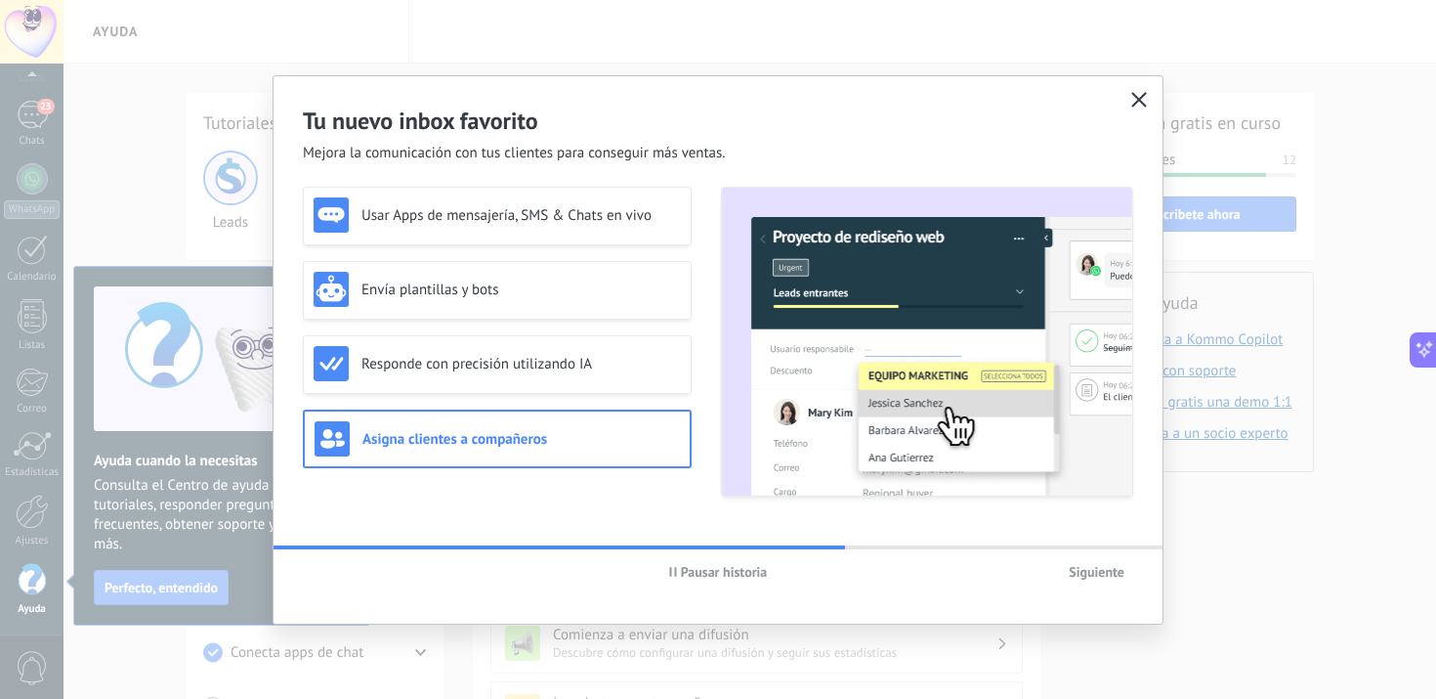
click at [1135, 96] on use "button" at bounding box center [1139, 99] width 15 height 15
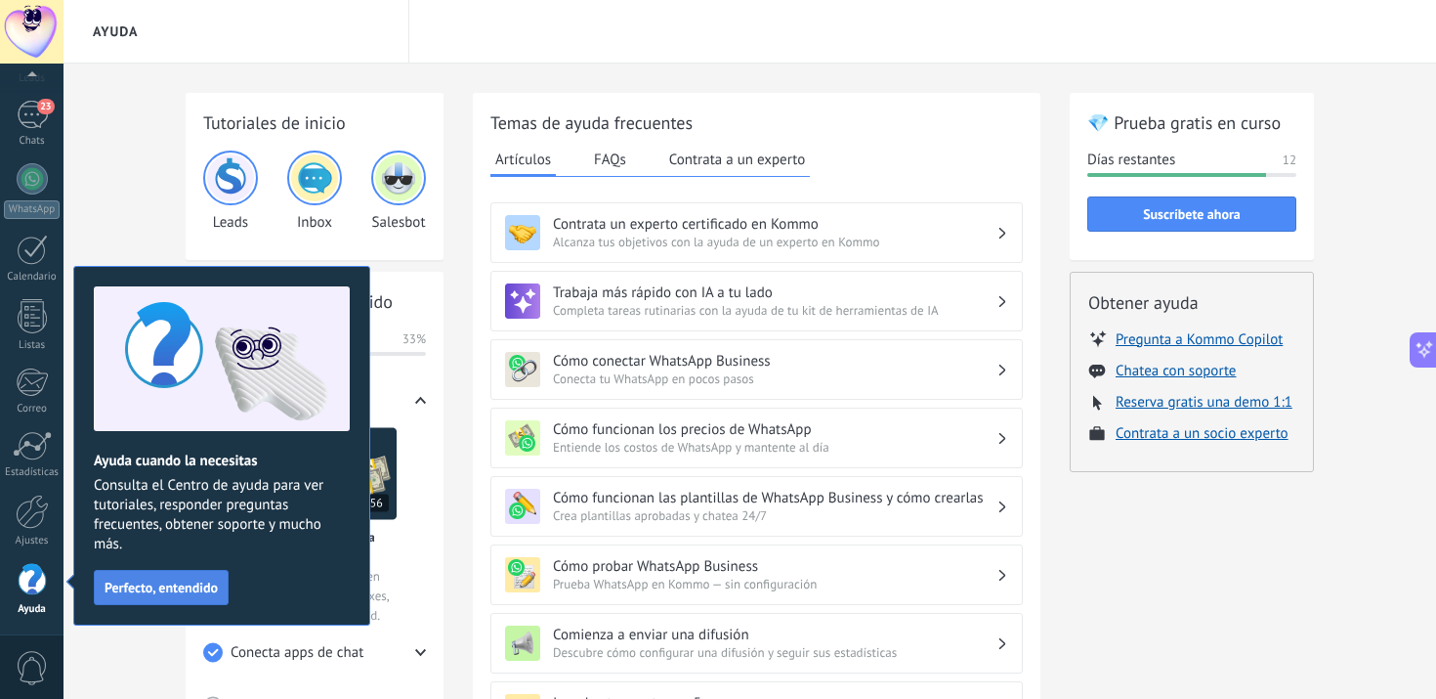
click at [163, 593] on span "Perfecto, entendido" at bounding box center [161, 587] width 113 height 14
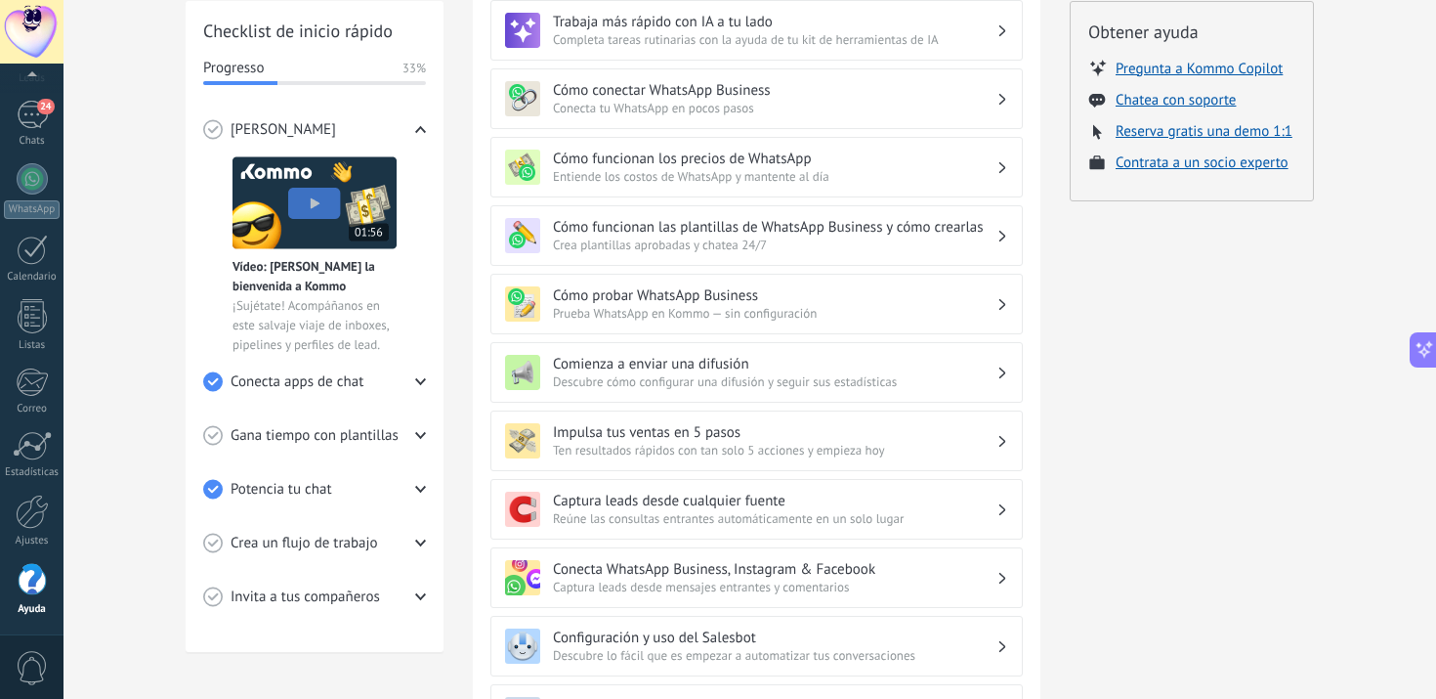
scroll to position [306, 0]
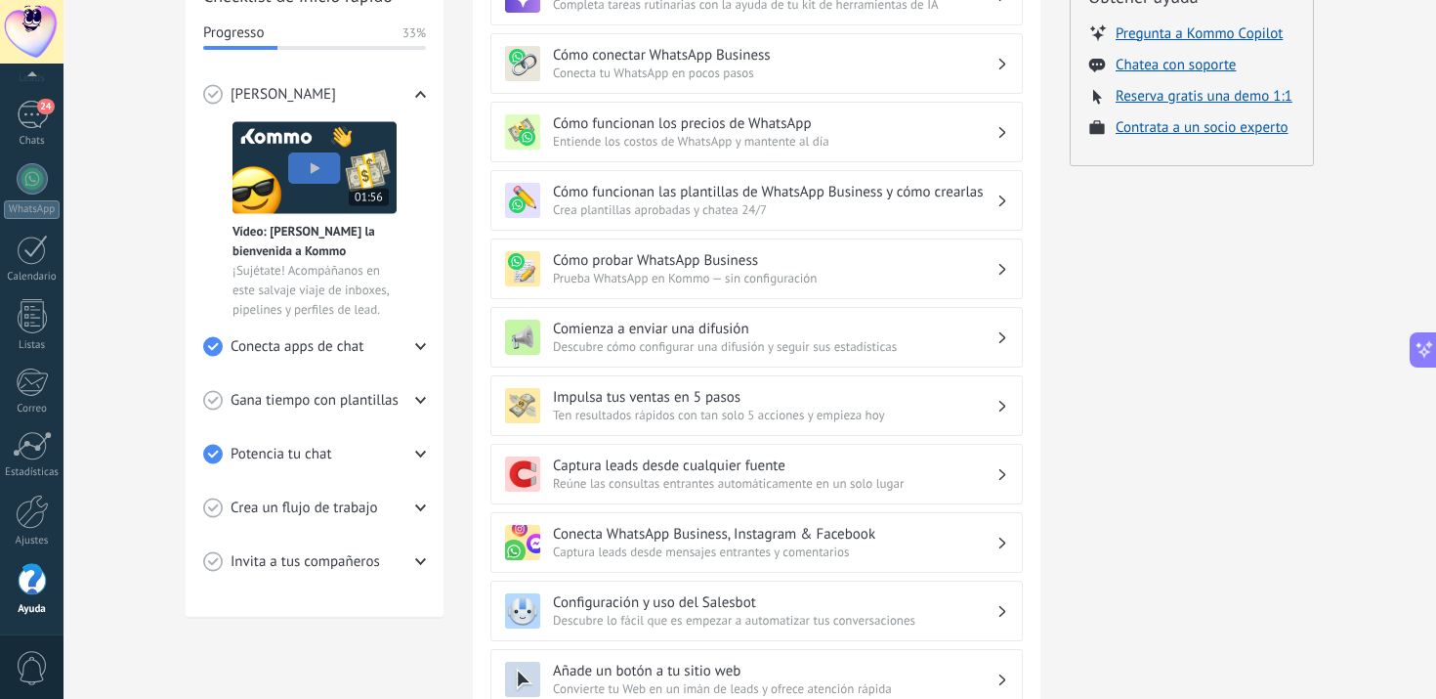
click at [900, 397] on h3 "Impulsa tus ventas en 5 pasos" at bounding box center [775, 397] width 444 height 19
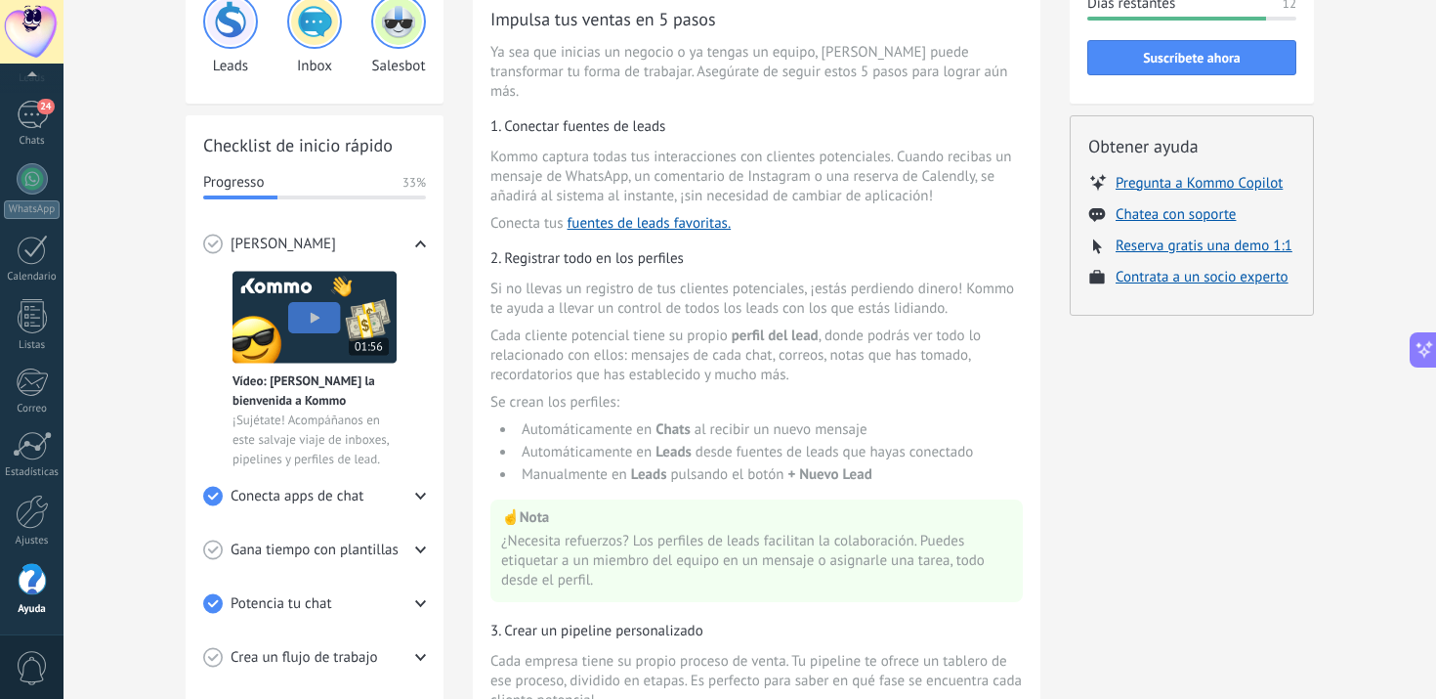
scroll to position [0, 0]
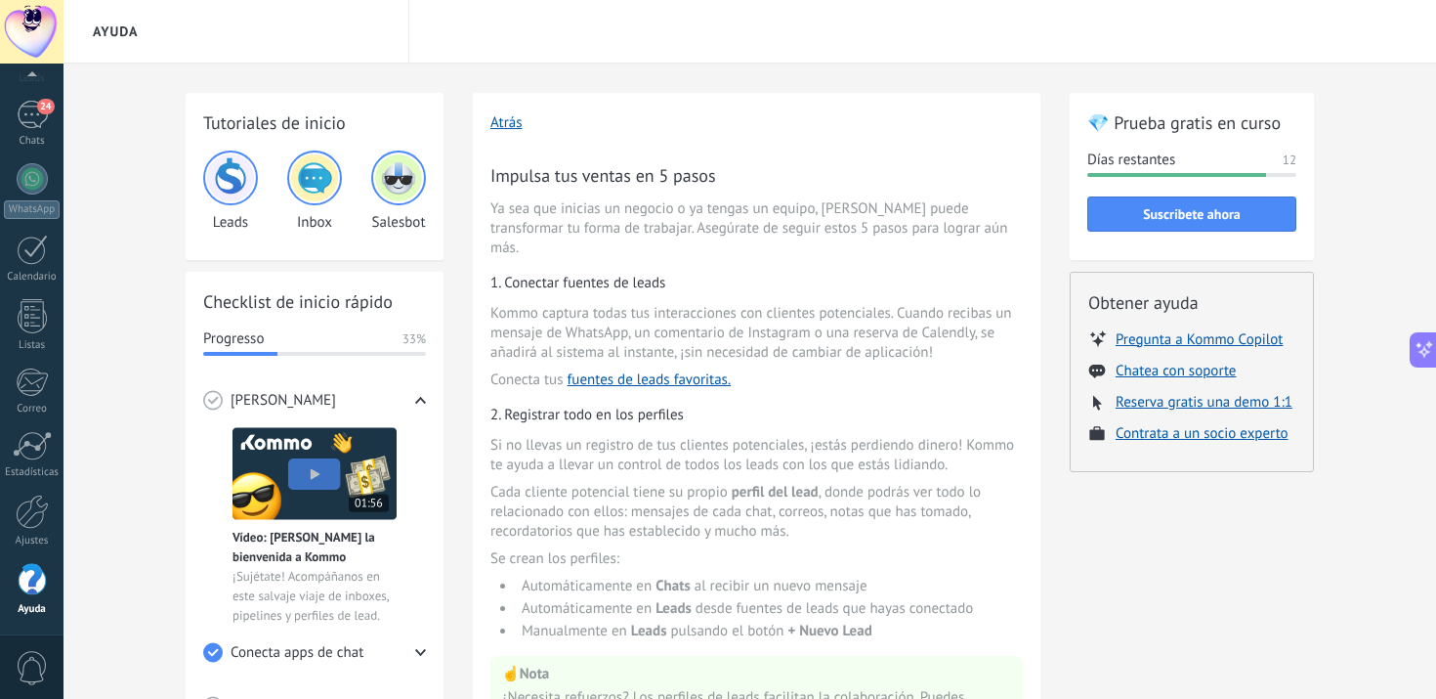
click at [412, 168] on img at bounding box center [398, 177] width 47 height 47
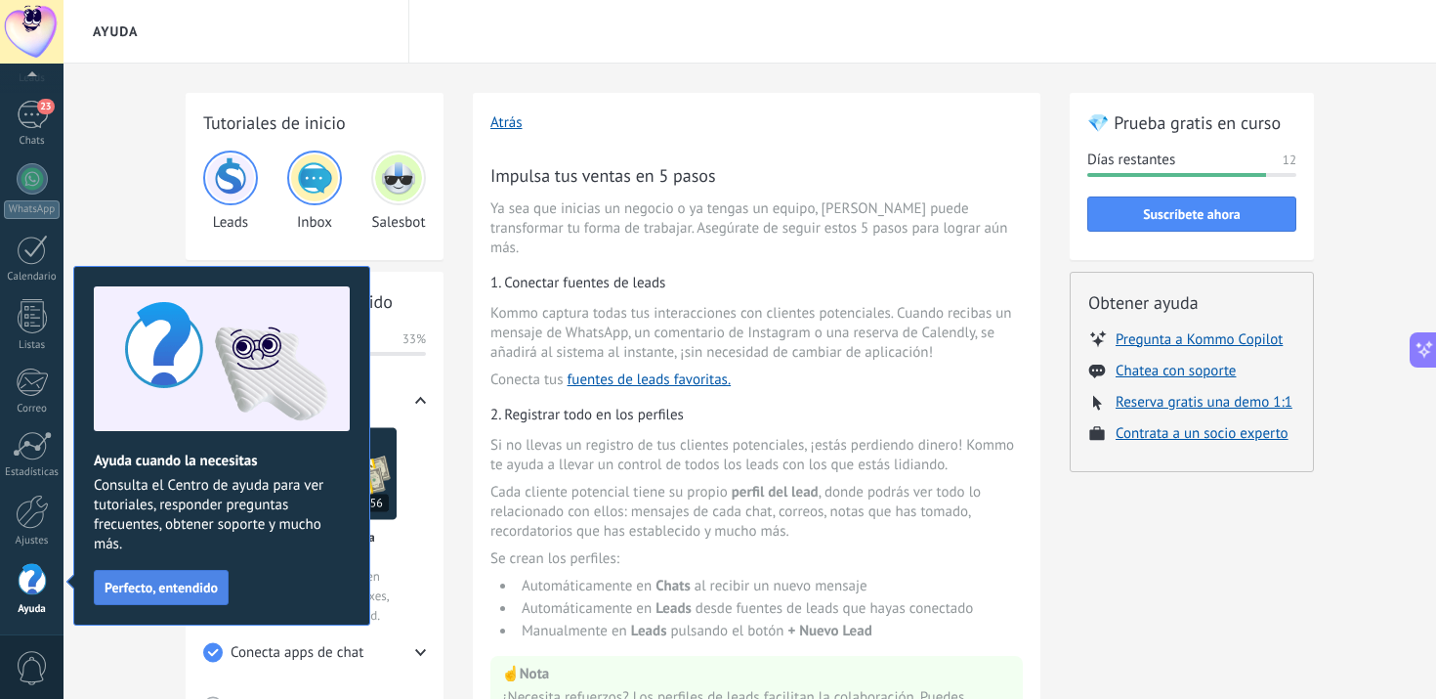
click at [193, 588] on span "Perfecto, entendido" at bounding box center [161, 587] width 113 height 14
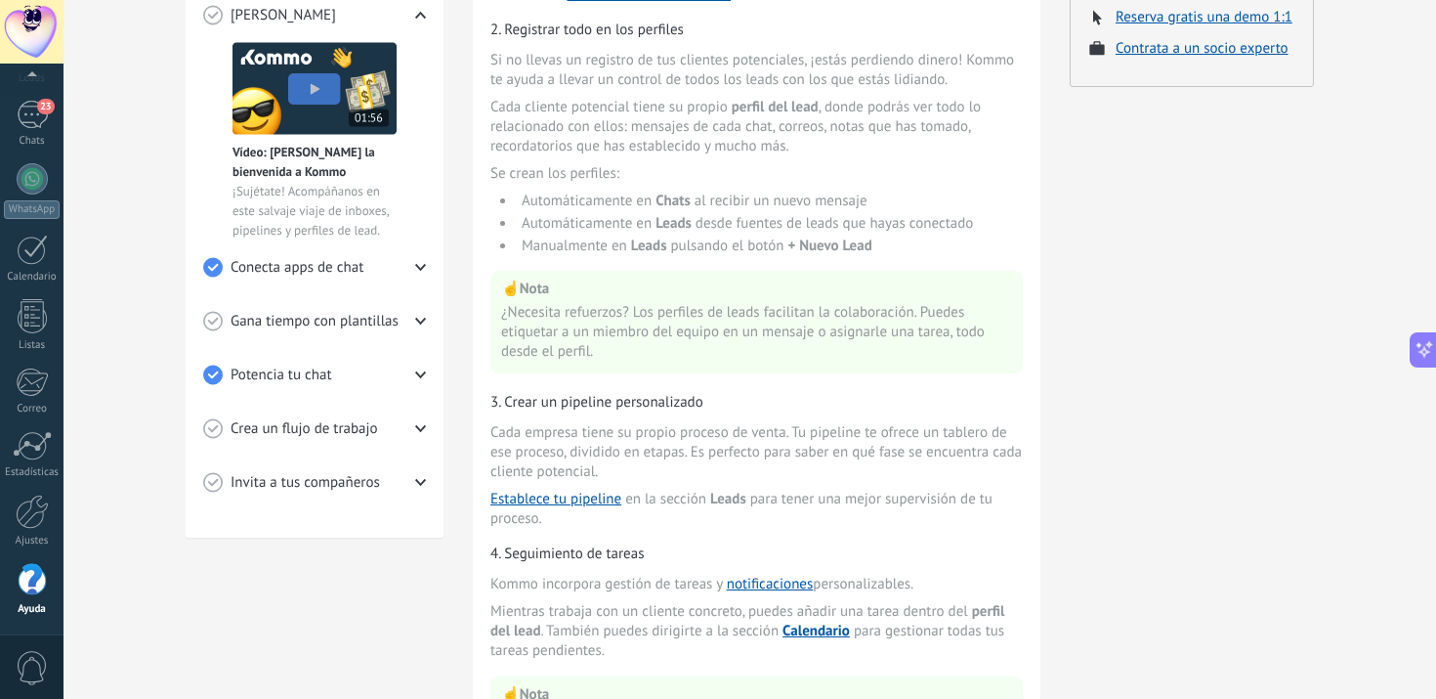
scroll to position [386, 0]
click at [30, 444] on div at bounding box center [32, 445] width 39 height 29
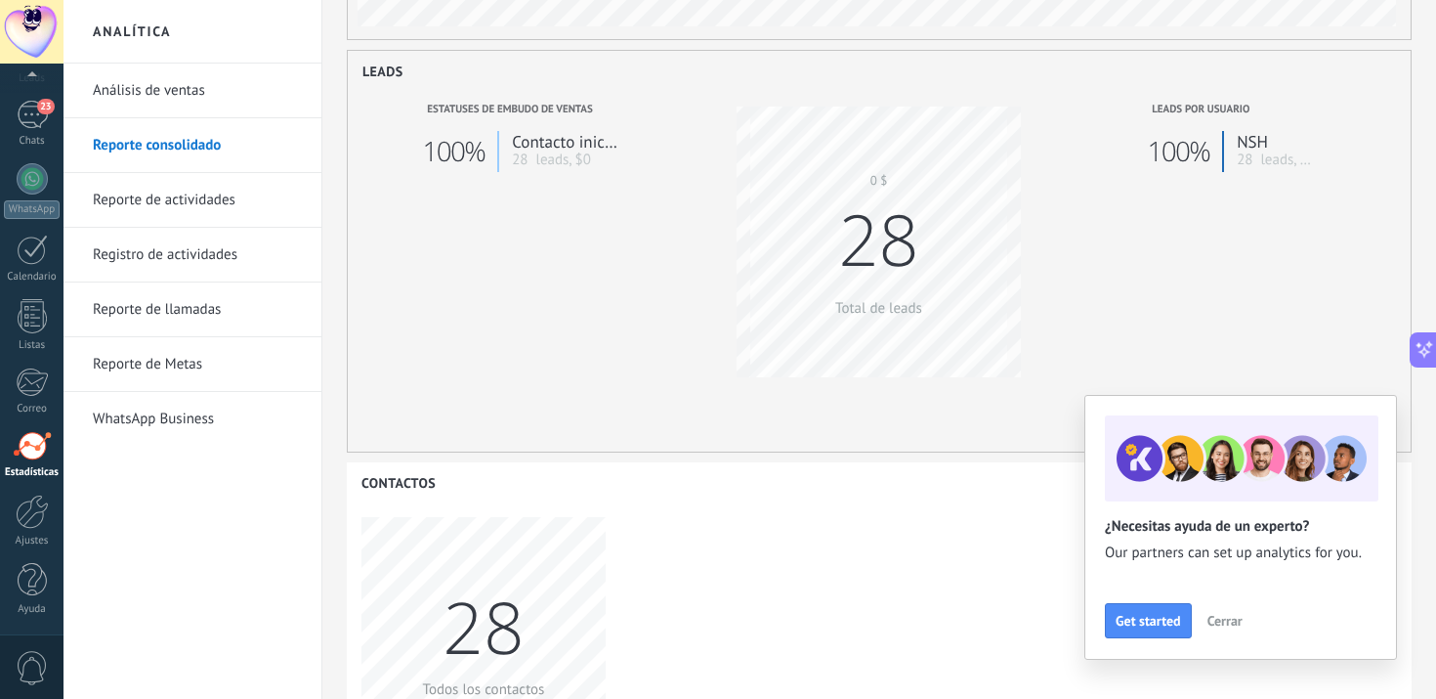
scroll to position [700, 0]
